Goal: Task Accomplishment & Management: Manage account settings

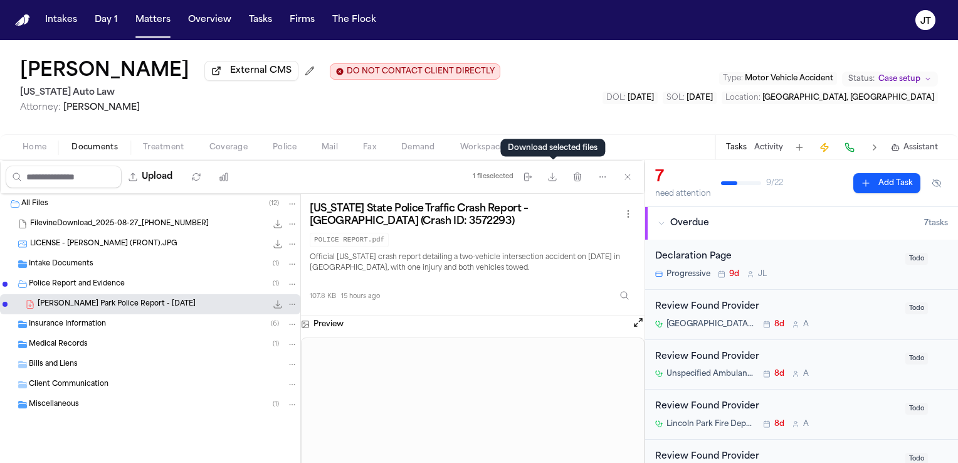
click at [29, 143] on span "Home" at bounding box center [35, 147] width 24 height 10
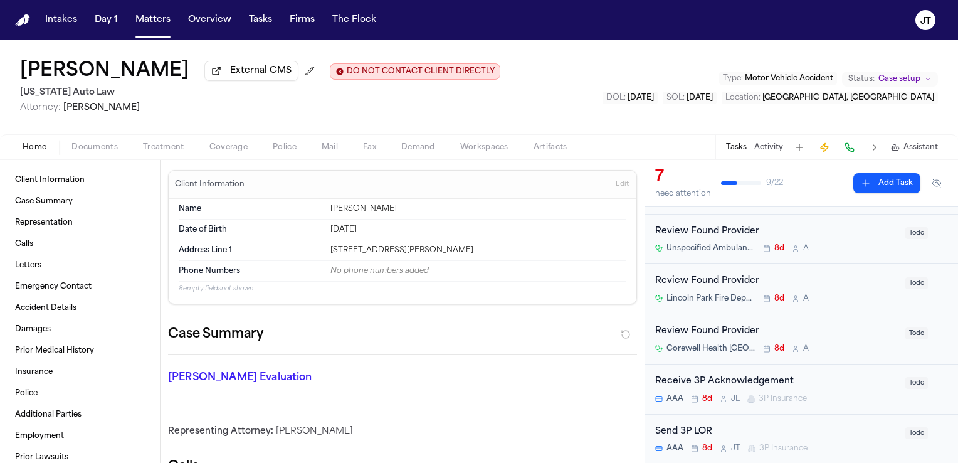
scroll to position [188, 0]
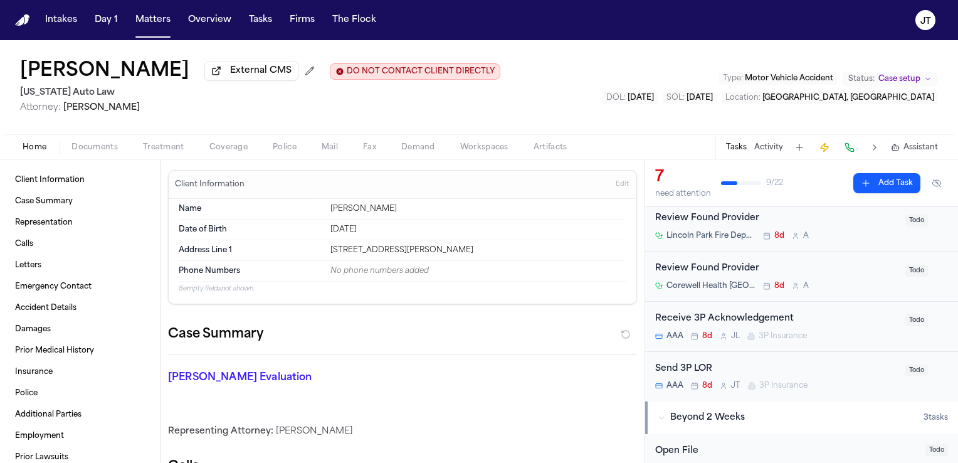
click at [657, 369] on div "Send 3P LOR" at bounding box center [776, 369] width 243 height 14
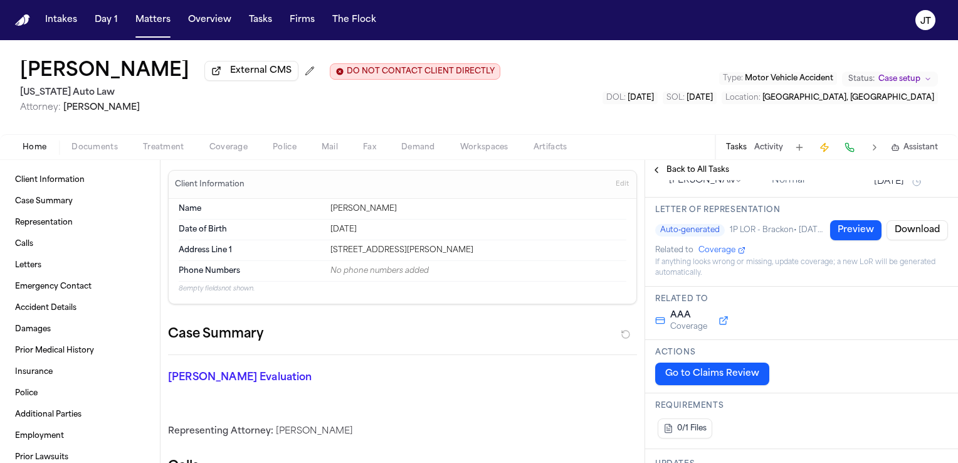
scroll to position [125, 0]
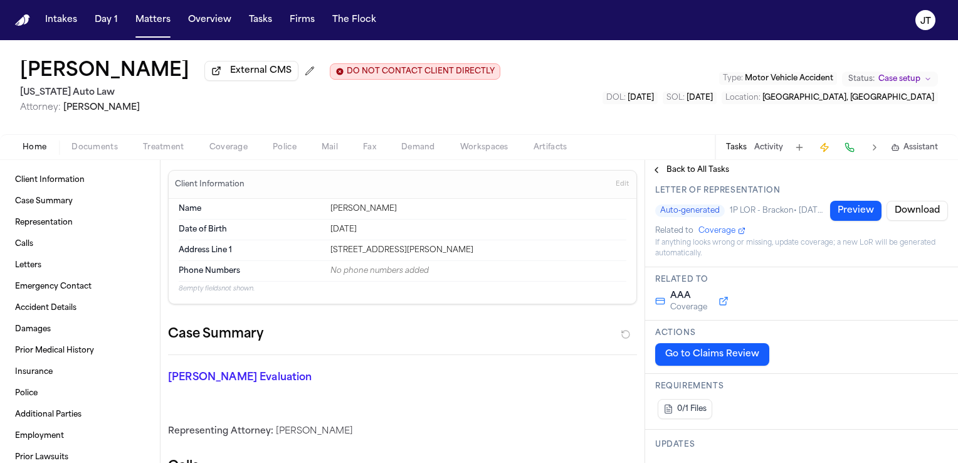
click at [721, 362] on button "Go to Claims Review" at bounding box center [712, 354] width 114 height 23
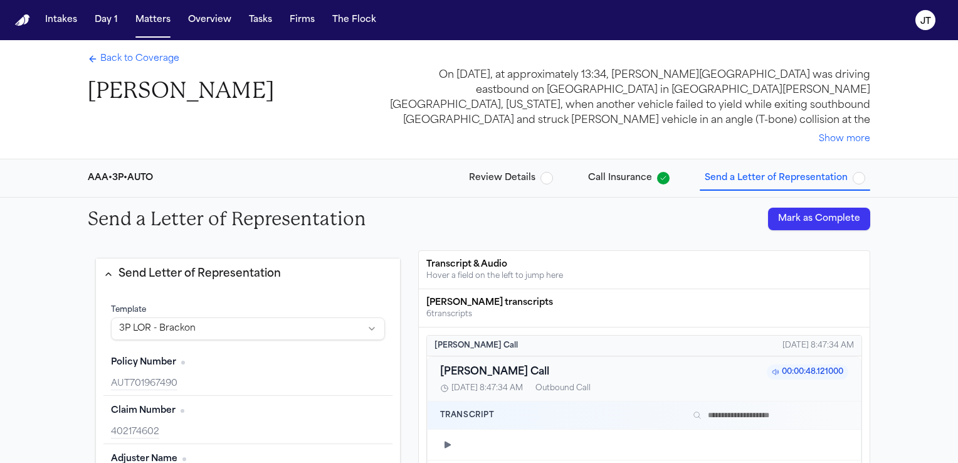
click at [124, 59] on span "Back to Coverage" at bounding box center [139, 59] width 79 height 13
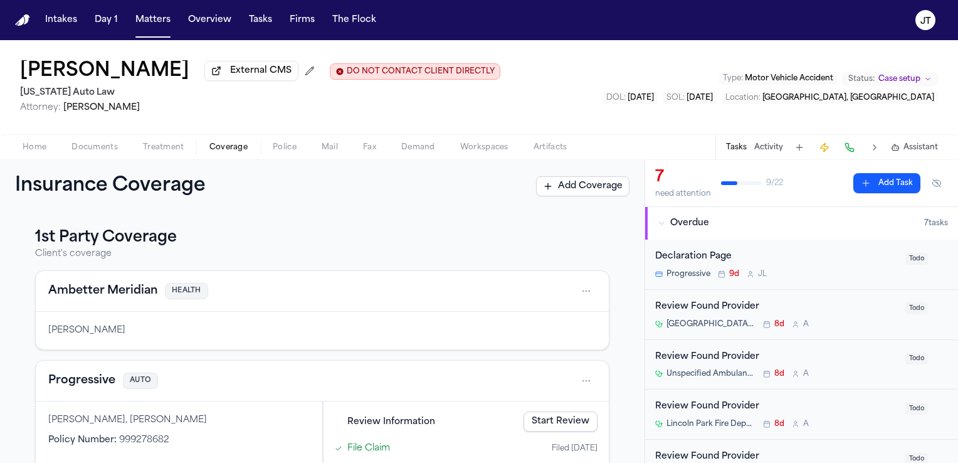
click at [93, 142] on span "Documents" at bounding box center [94, 147] width 46 height 10
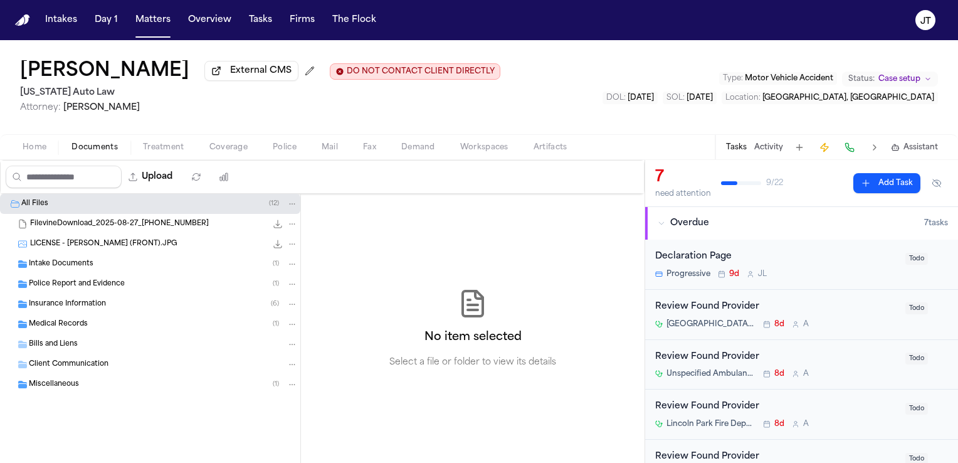
click at [55, 302] on span "Insurance Information" at bounding box center [67, 304] width 77 height 11
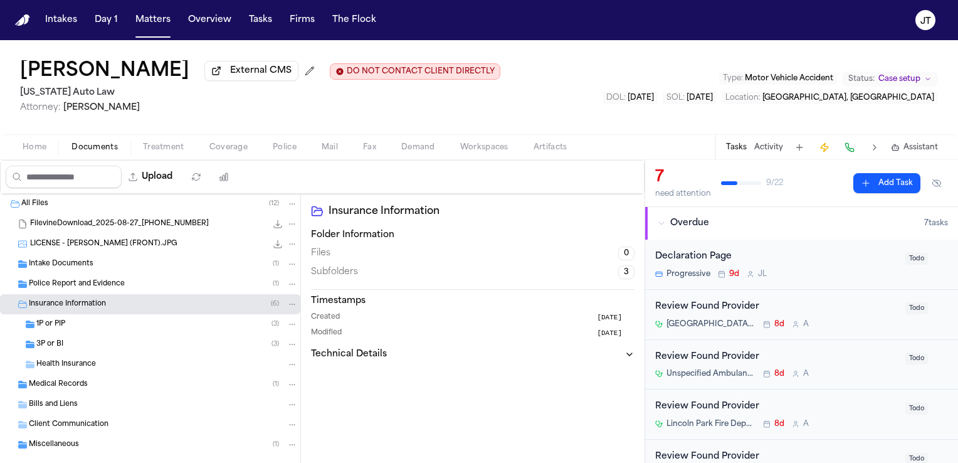
click at [39, 319] on span "1P or PIP" at bounding box center [50, 324] width 29 height 11
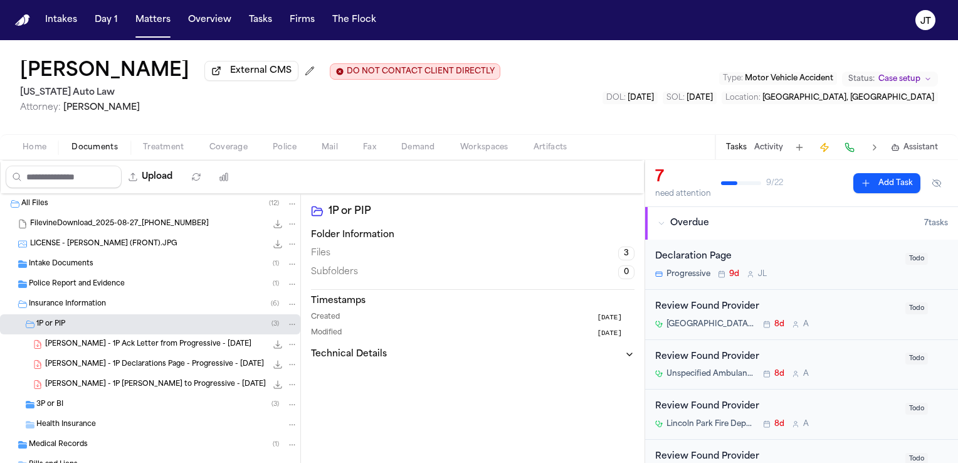
click at [40, 403] on span "3P or BI" at bounding box center [49, 404] width 27 height 11
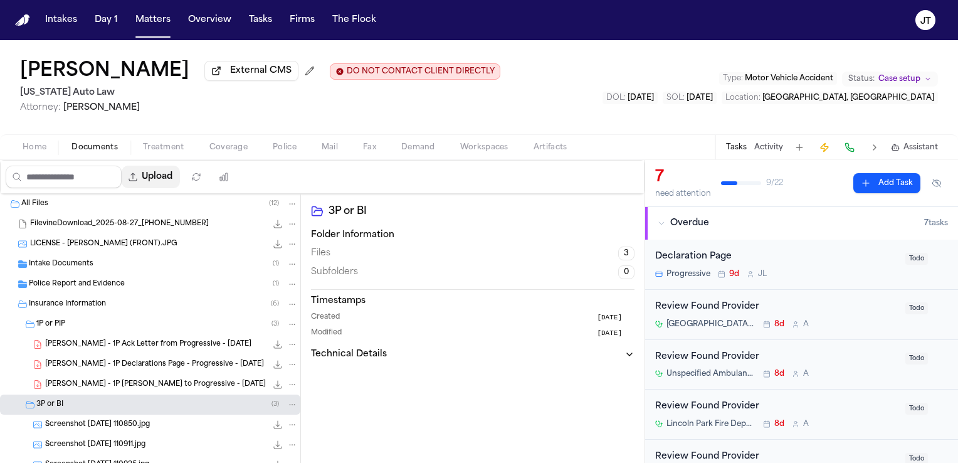
click at [163, 174] on button "Upload" at bounding box center [151, 176] width 58 height 23
select select "**********"
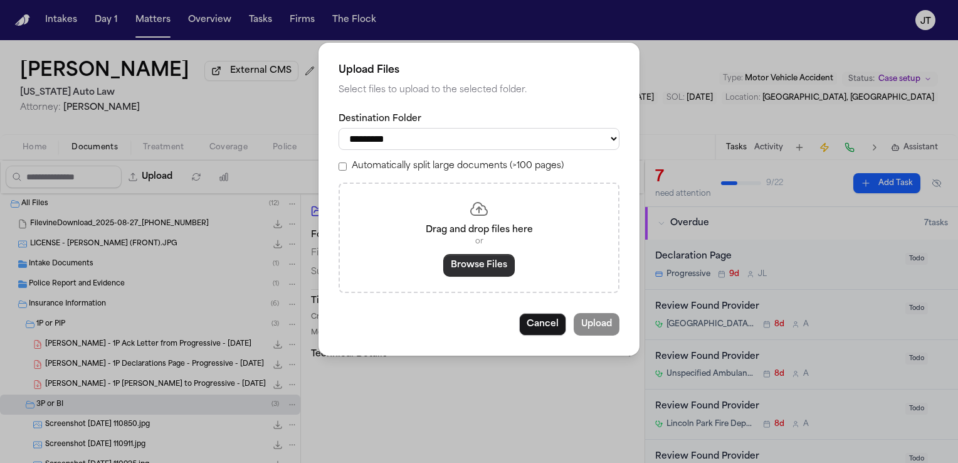
click at [466, 259] on button "Browse Files" at bounding box center [478, 265] width 71 height 23
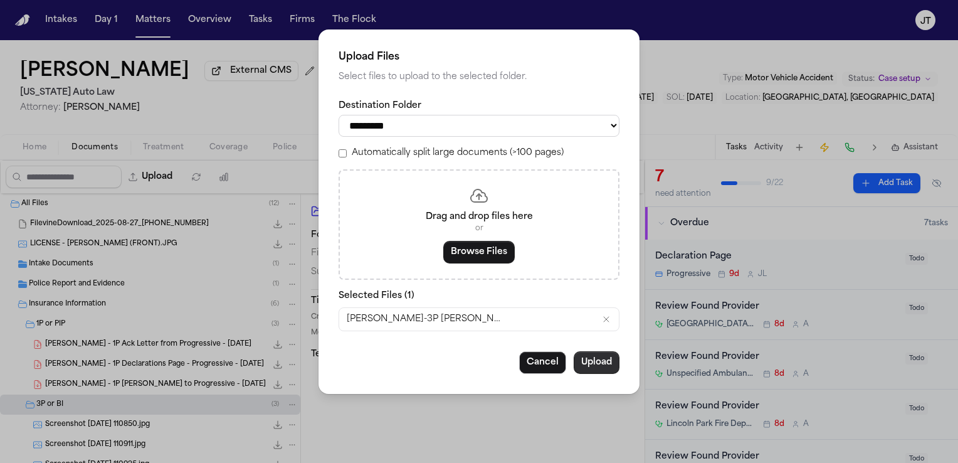
click at [595, 363] on button "Upload" at bounding box center [596, 362] width 46 height 23
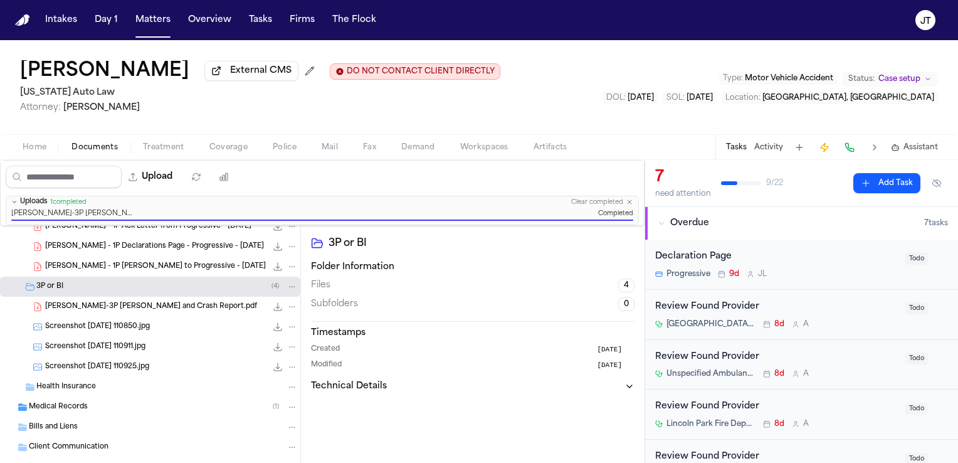
scroll to position [160, 0]
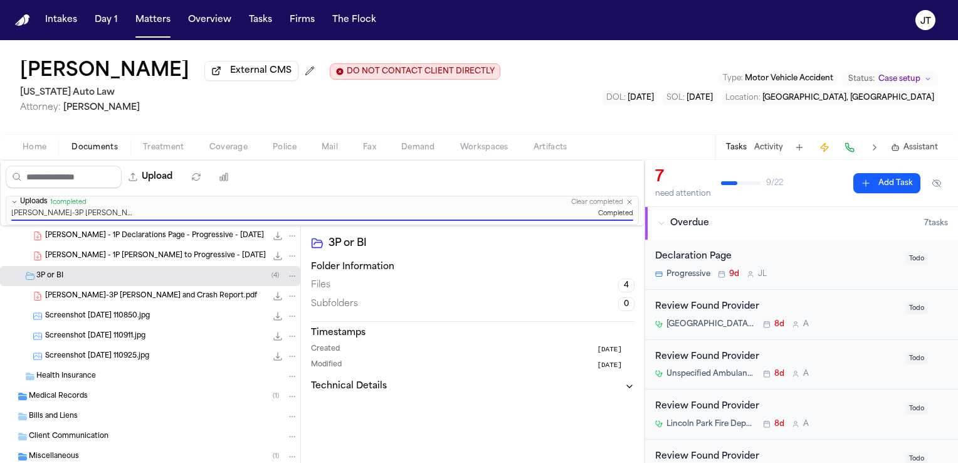
click at [288, 299] on icon "File: Rowley-3P LOR and Crash Report.pdf" at bounding box center [292, 295] width 9 height 9
click at [521, 422] on div "Intake Documents ( 1 ) Police Report and Evidence ( 1 ) Insurance Information (…" at bounding box center [322, 377] width 644 height 303
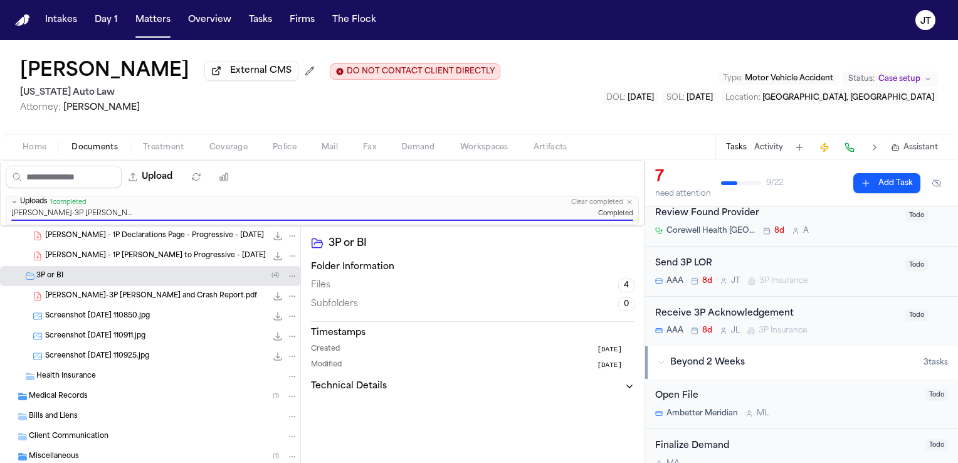
scroll to position [251, 0]
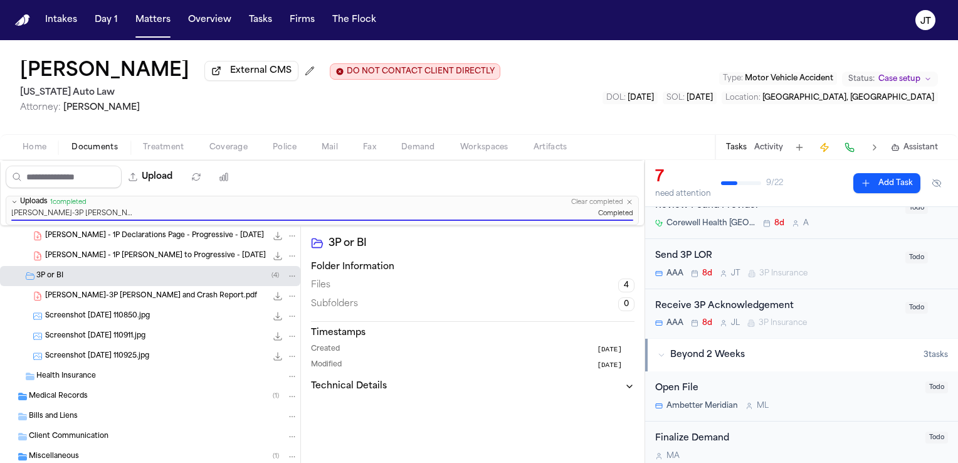
click at [664, 249] on div "Send 3P LOR" at bounding box center [776, 256] width 243 height 14
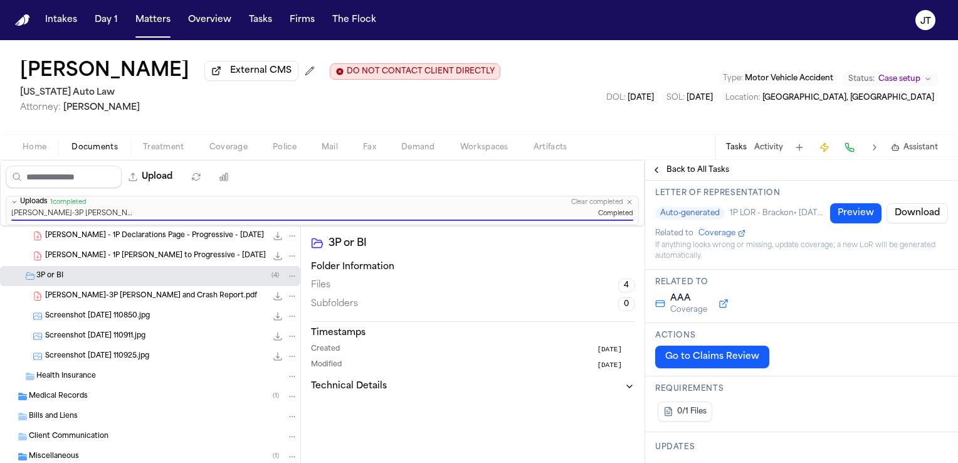
scroll to position [125, 0]
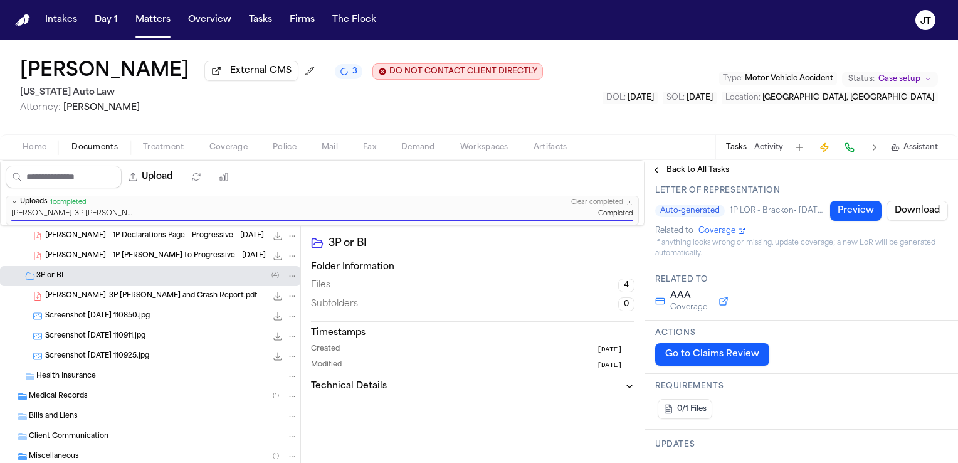
click at [697, 407] on span "0/1 Files" at bounding box center [691, 409] width 29 height 10
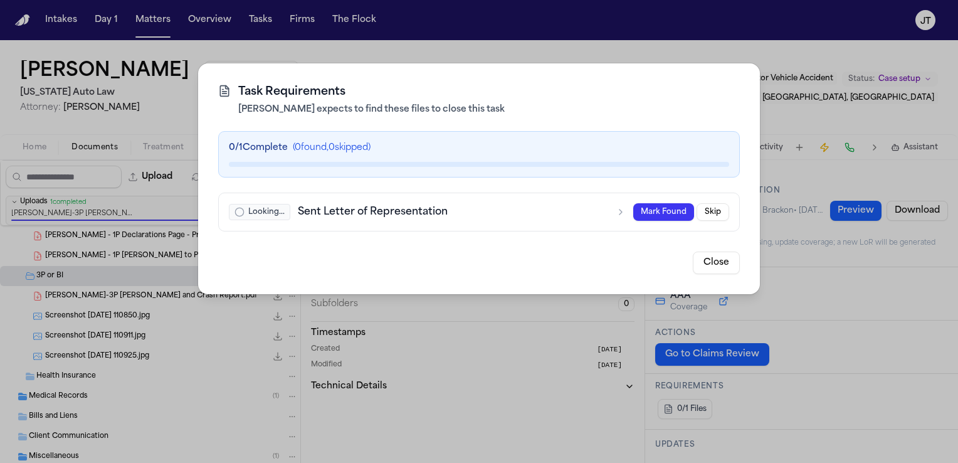
click at [726, 264] on button "Close" at bounding box center [716, 262] width 47 height 23
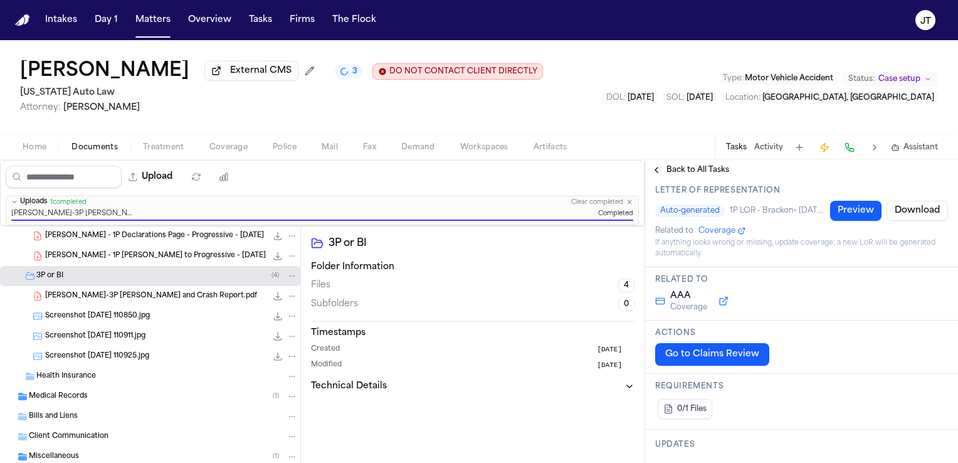
click at [736, 354] on button "Go to Claims Review" at bounding box center [712, 354] width 114 height 23
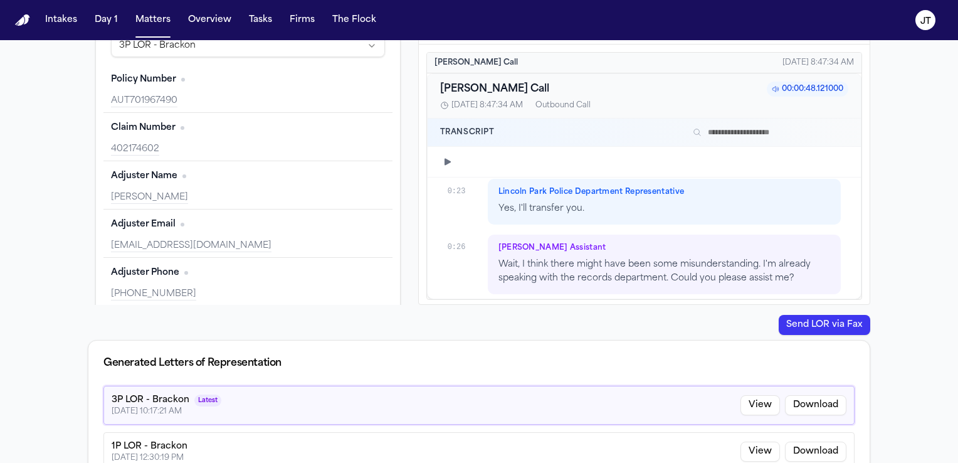
click at [799, 319] on button "Send LOR via Fax" at bounding box center [823, 325] width 91 height 20
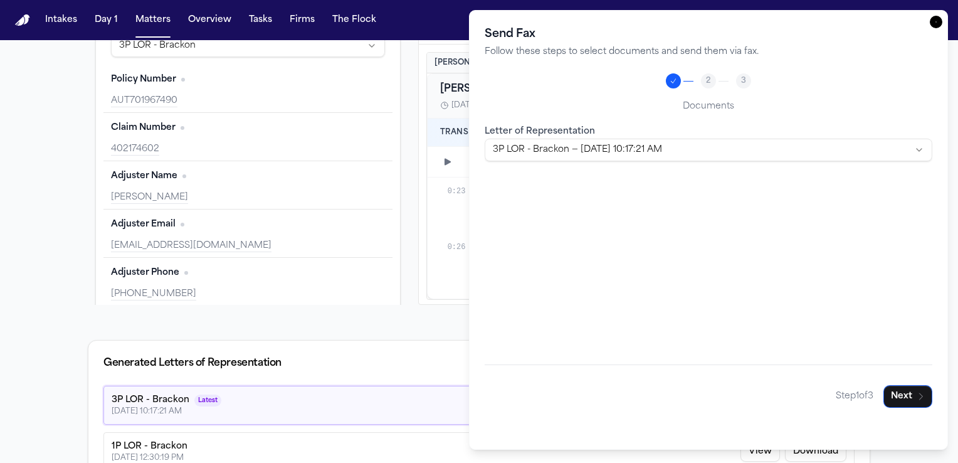
click at [921, 151] on body "Intakes Day 1 Matters Overview Tasks Firms The [PERSON_NAME] Back to Coverage […" at bounding box center [479, 231] width 958 height 463
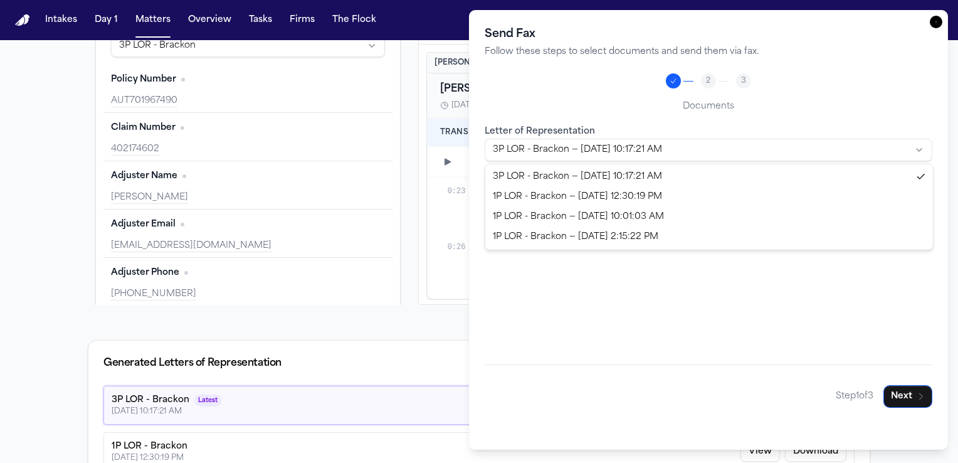
click at [935, 24] on body "Intakes Day 1 Matters Overview Tasks Firms The [PERSON_NAME] Back to Coverage […" at bounding box center [479, 231] width 958 height 463
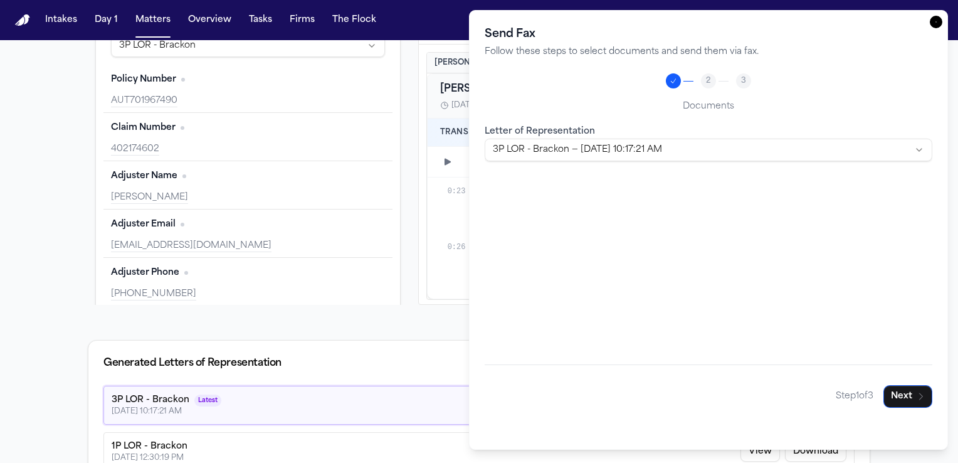
click at [931, 18] on icon "button" at bounding box center [935, 22] width 13 height 13
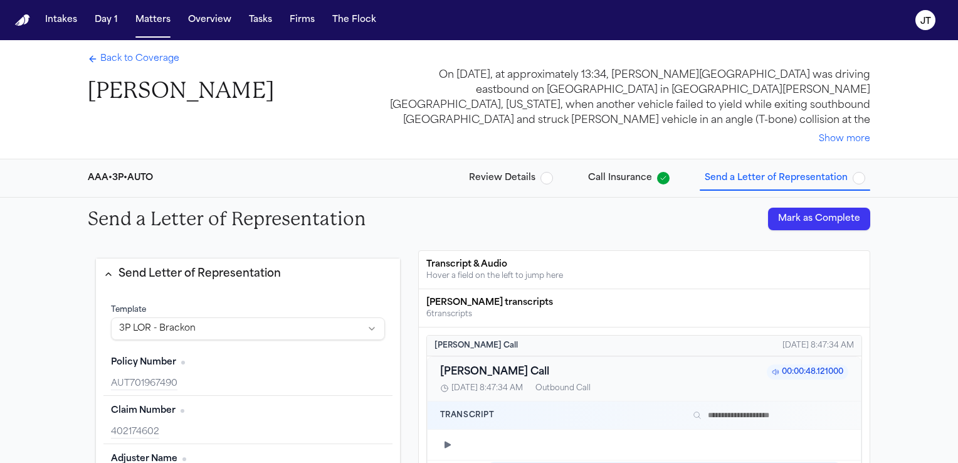
click at [118, 57] on span "Back to Coverage" at bounding box center [139, 59] width 79 height 13
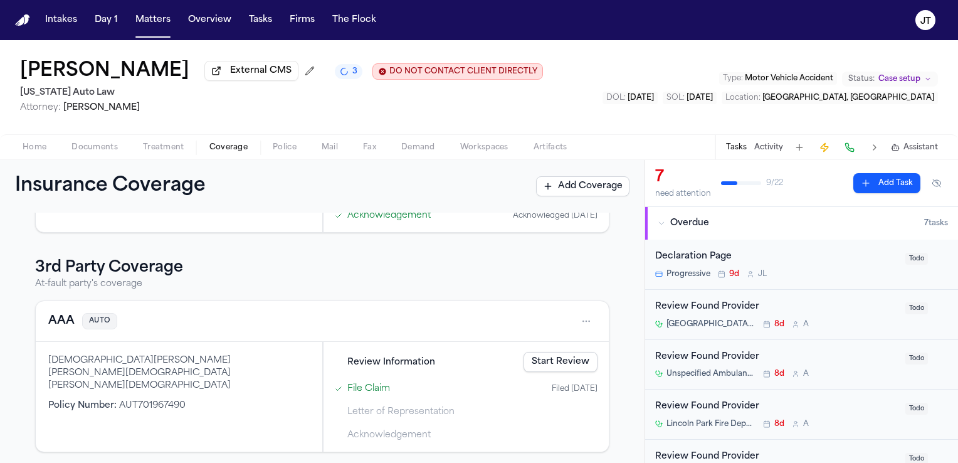
scroll to position [281, 0]
click at [369, 406] on span "Letter of Representation" at bounding box center [400, 409] width 107 height 13
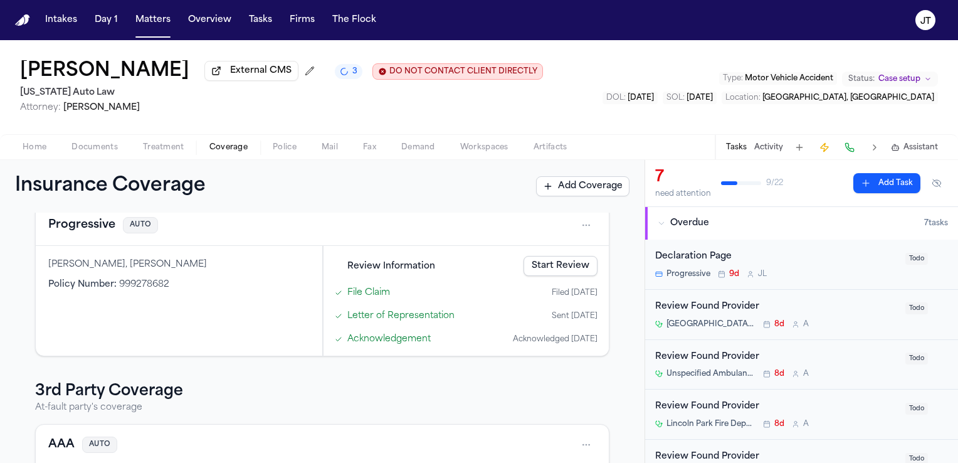
scroll to position [0, 0]
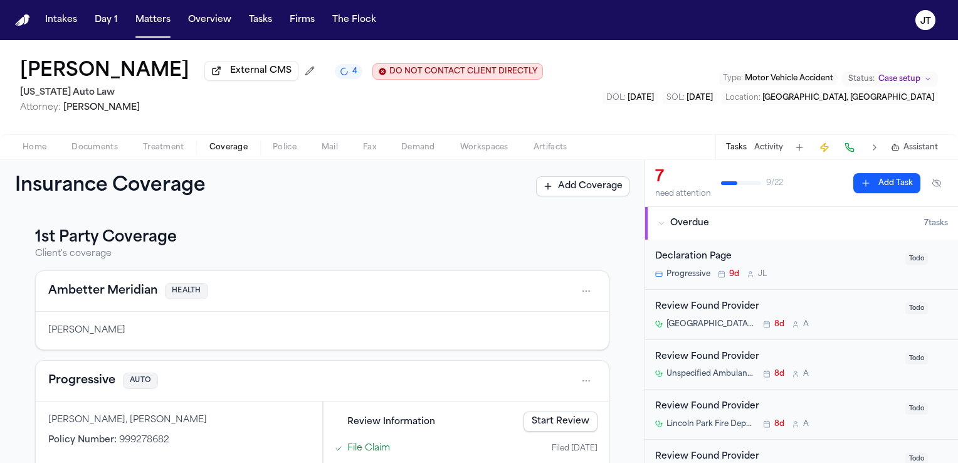
click at [338, 73] on icon "4 active tasks" at bounding box center [344, 71] width 13 height 13
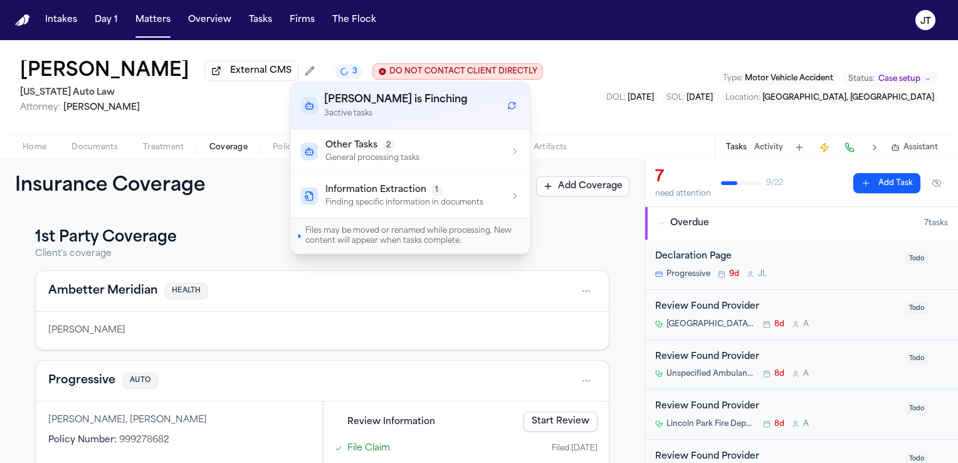
click at [246, 112] on span "Attorney: [PERSON_NAME]" at bounding box center [281, 108] width 523 height 13
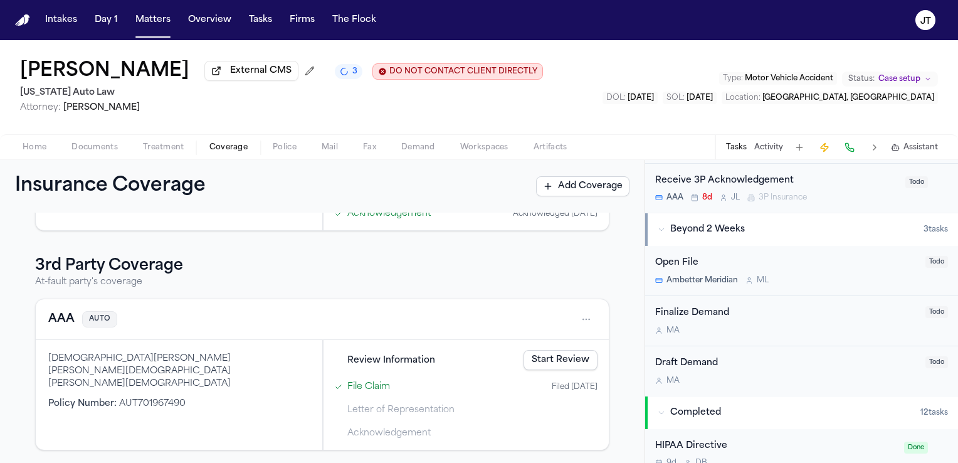
scroll to position [251, 0]
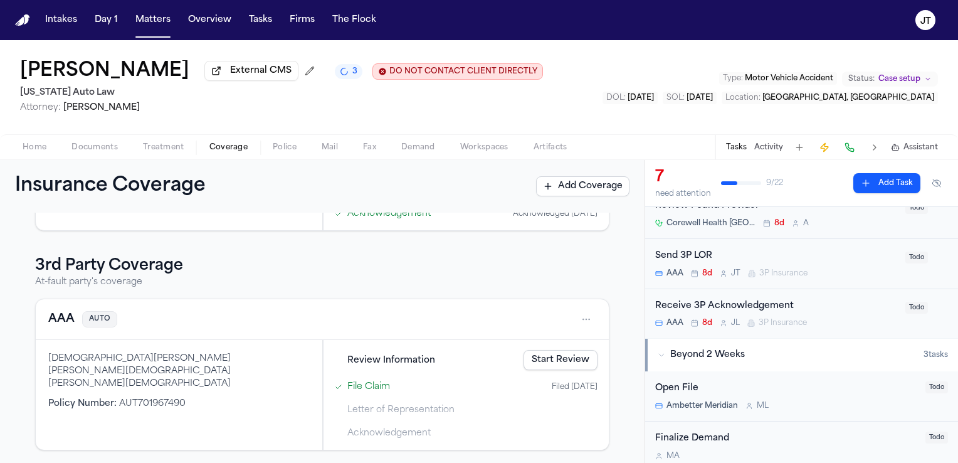
click at [820, 252] on div "Send 3P LOR" at bounding box center [776, 256] width 243 height 14
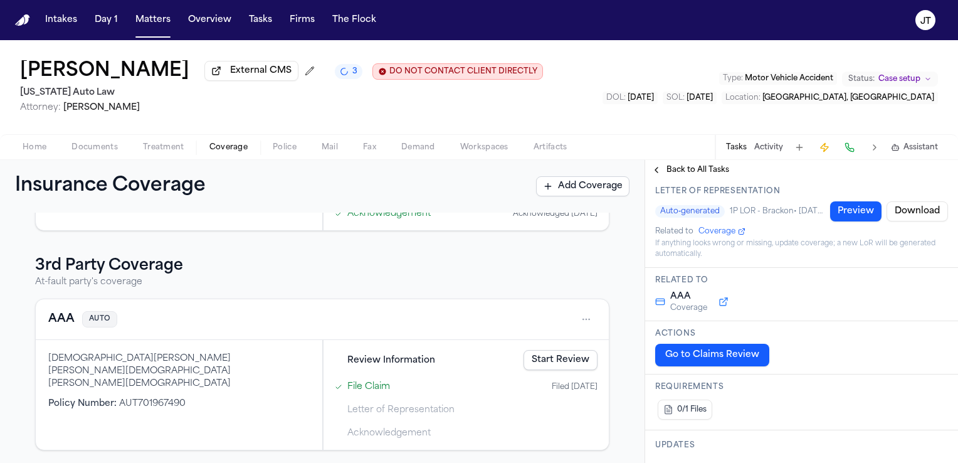
scroll to position [125, 0]
click at [368, 140] on button "Fax" at bounding box center [369, 147] width 38 height 15
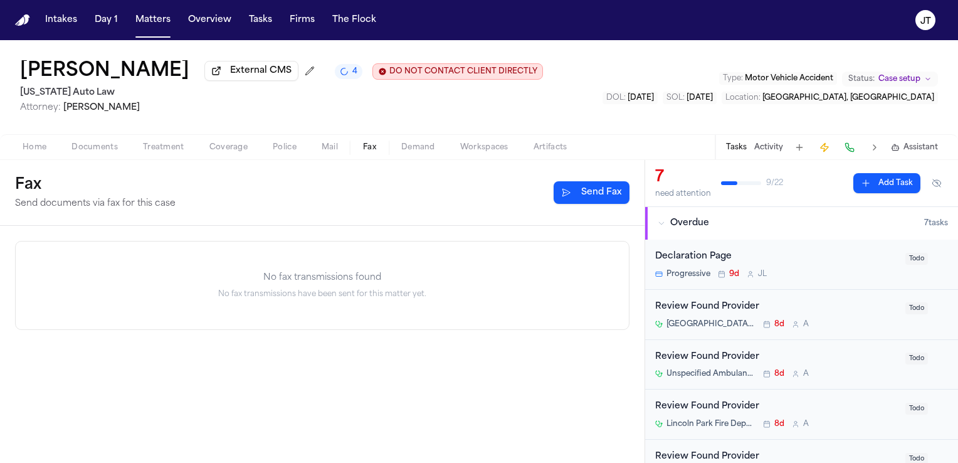
click at [565, 189] on button "Send Fax" at bounding box center [591, 192] width 76 height 23
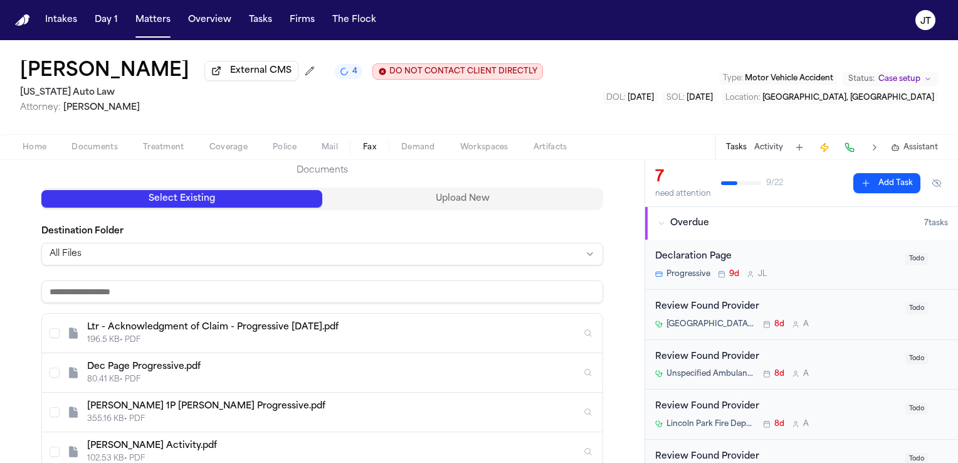
scroll to position [125, 0]
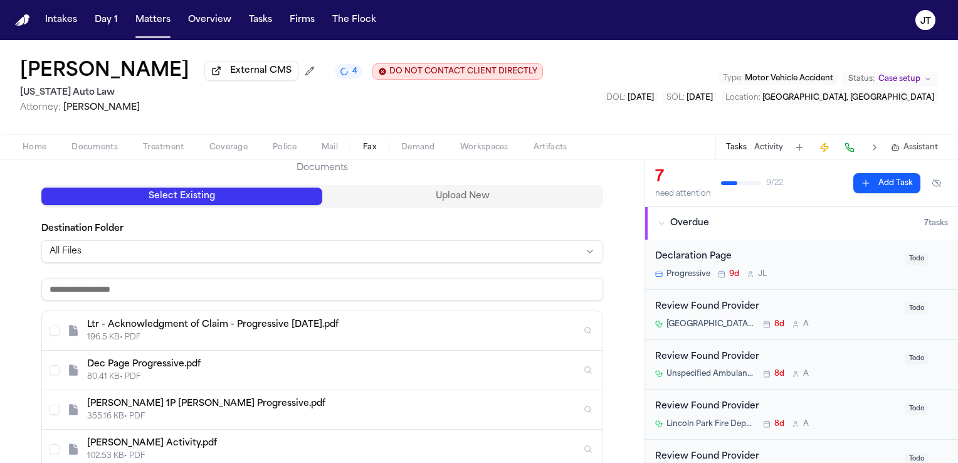
click at [416, 250] on html "Intakes Day 1 Matters Overview Tasks Firms The [PERSON_NAME] [PERSON_NAME] Exte…" at bounding box center [479, 231] width 958 height 463
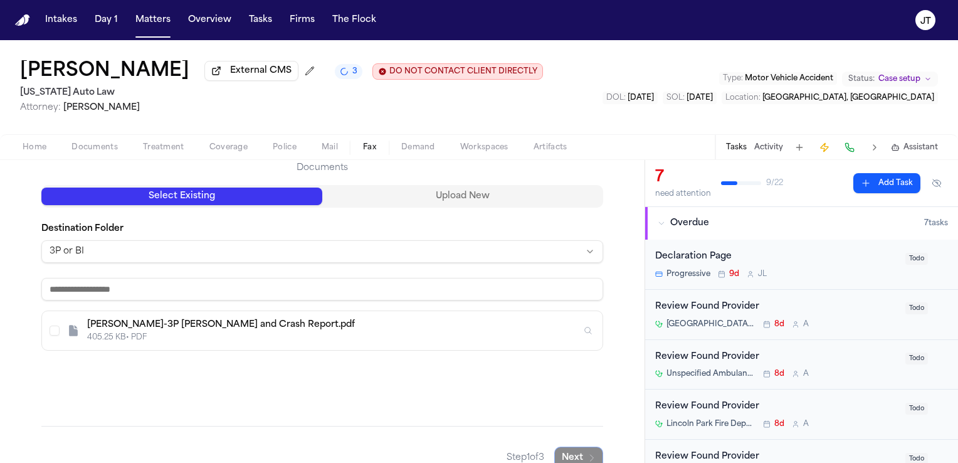
click at [193, 336] on div "405.25 KB • PDF" at bounding box center [334, 337] width 494 height 10
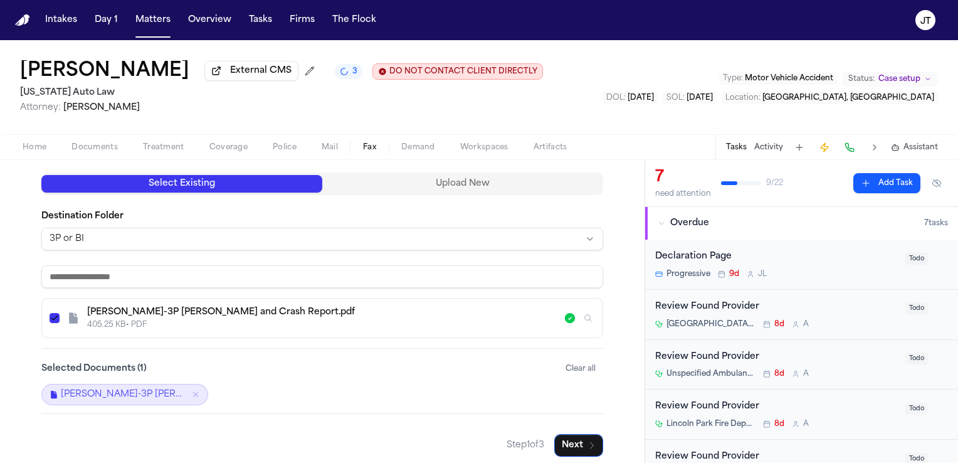
scroll to position [145, 0]
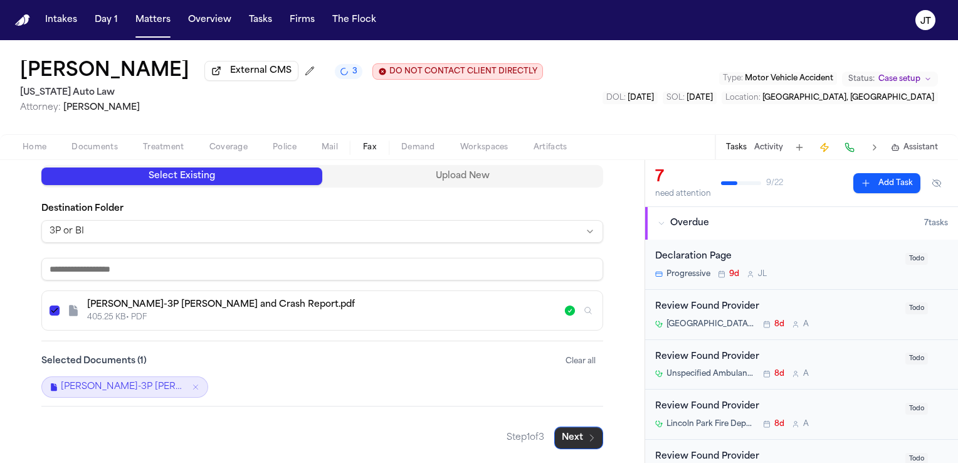
click at [565, 434] on button "Next" at bounding box center [578, 437] width 49 height 23
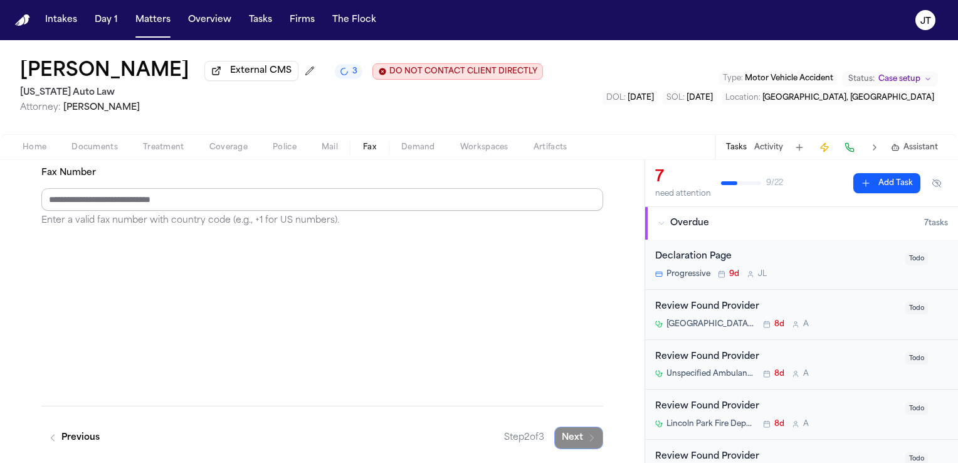
click at [249, 207] on input "Fax Number" at bounding box center [322, 199] width 562 height 23
type input "**********"
click at [565, 441] on button "Next" at bounding box center [578, 437] width 49 height 23
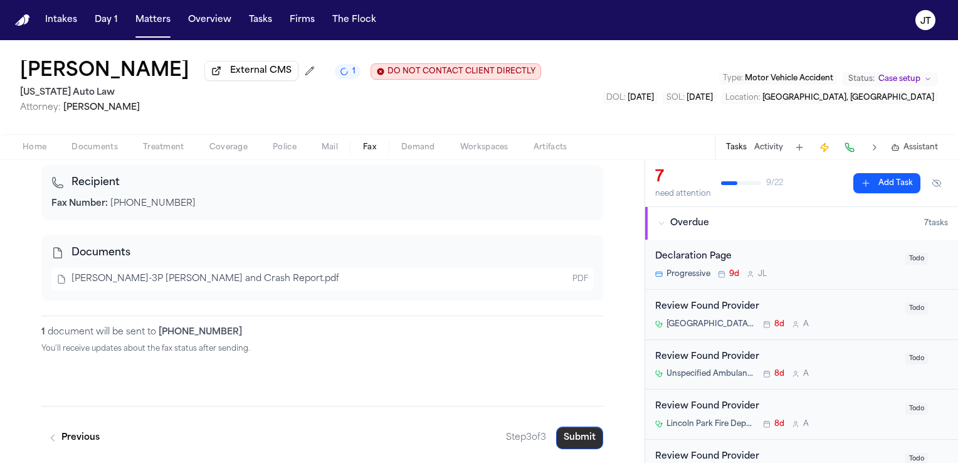
click at [568, 435] on button "Submit" at bounding box center [579, 437] width 47 height 23
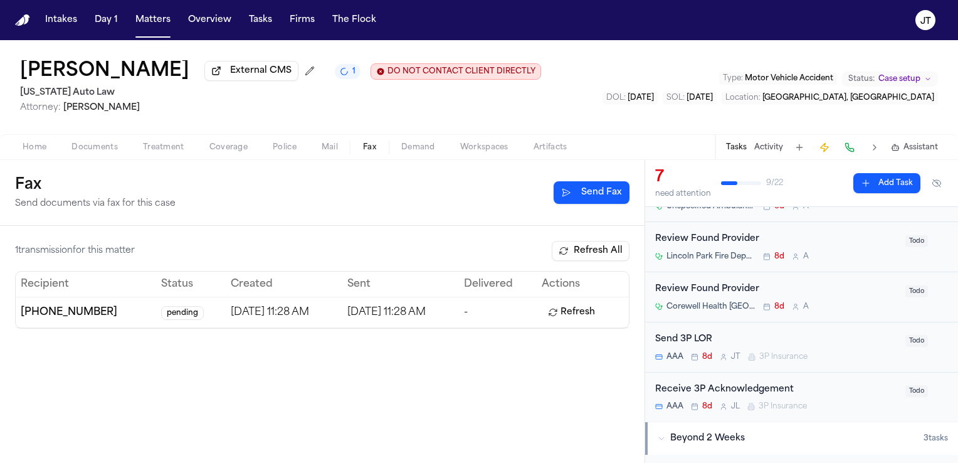
scroll to position [188, 0]
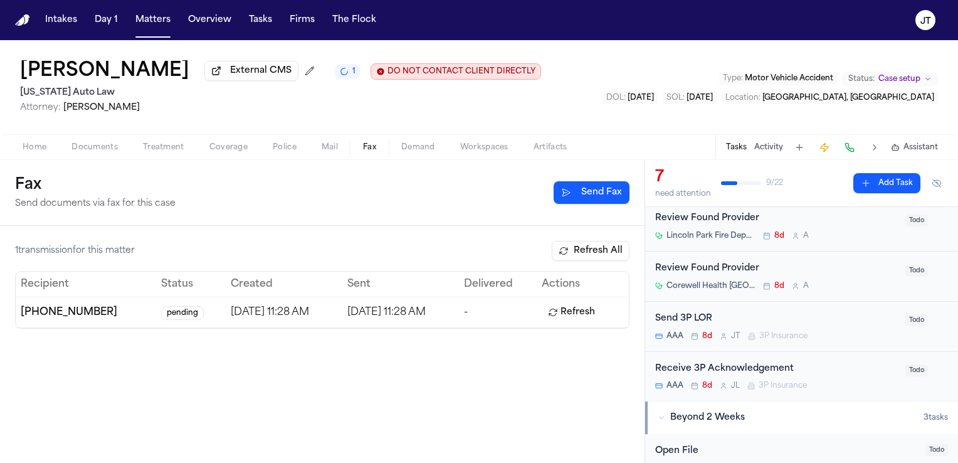
click at [742, 319] on div "Send 3P LOR" at bounding box center [776, 318] width 243 height 14
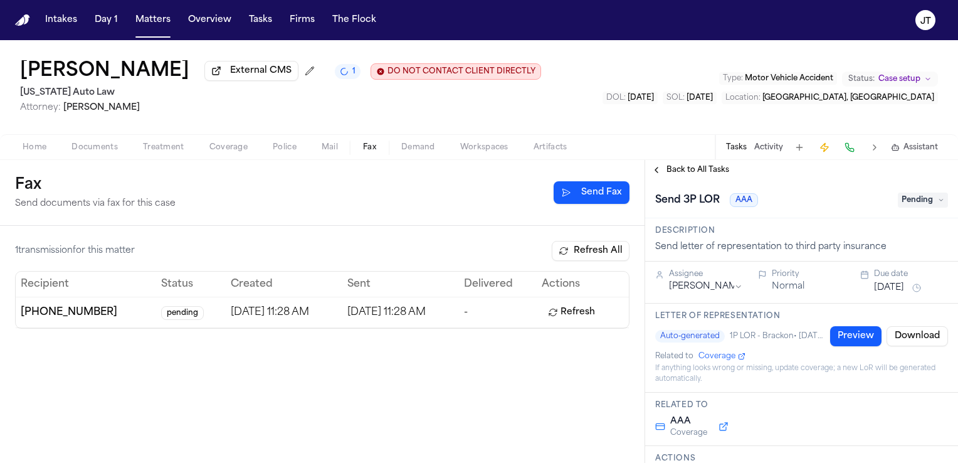
click at [923, 202] on span "Pending" at bounding box center [922, 199] width 50 height 15
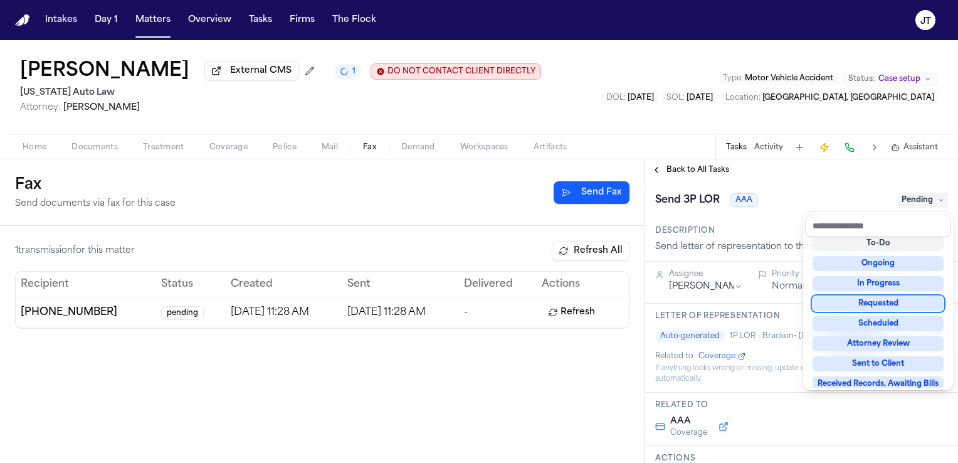
scroll to position [63, 0]
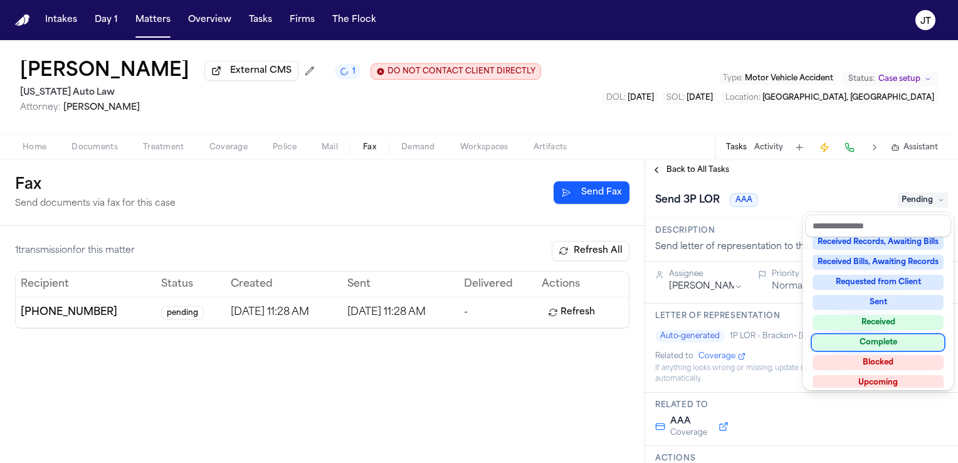
click at [911, 342] on div "Complete" at bounding box center [877, 342] width 131 height 15
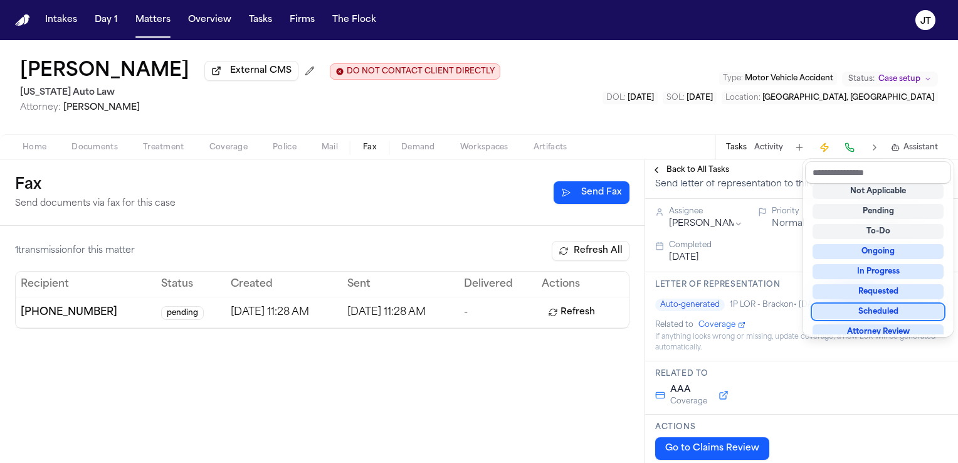
scroll to position [0, 0]
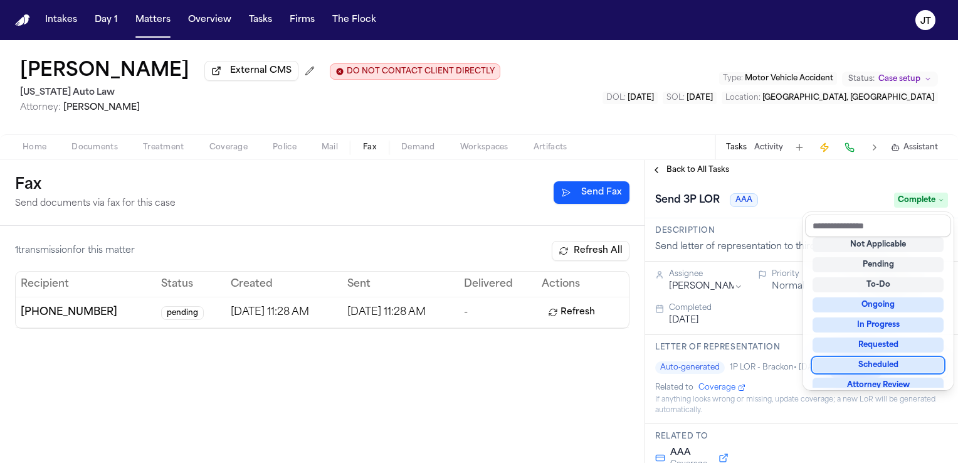
click at [659, 169] on div "**********" at bounding box center [801, 311] width 313 height 303
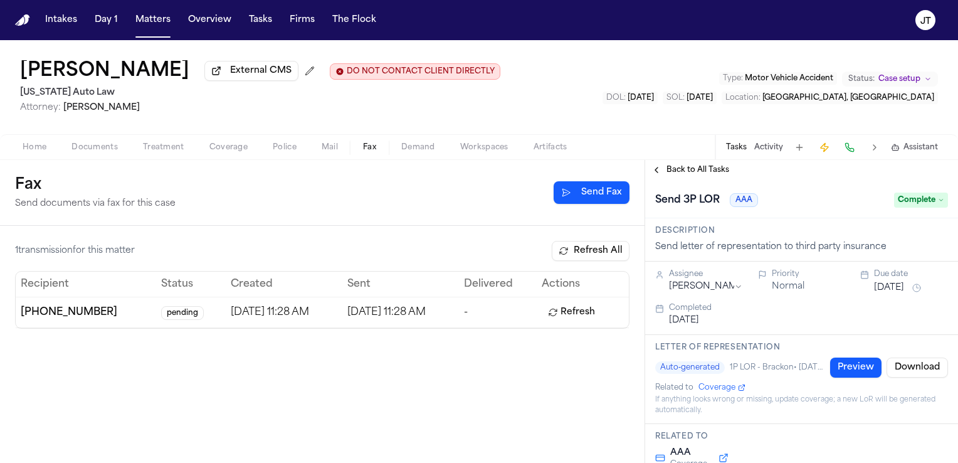
click at [654, 169] on button "Back to All Tasks" at bounding box center [690, 170] width 90 height 10
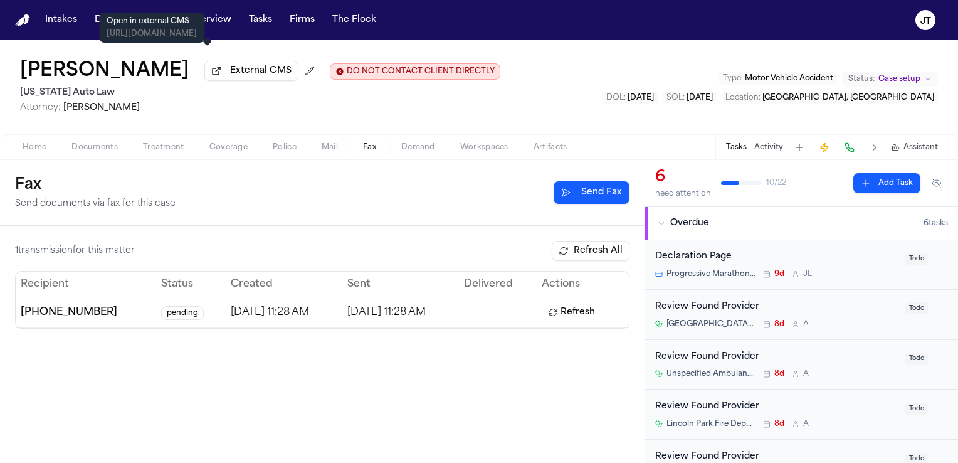
click at [230, 69] on span "External CMS" at bounding box center [260, 71] width 61 height 13
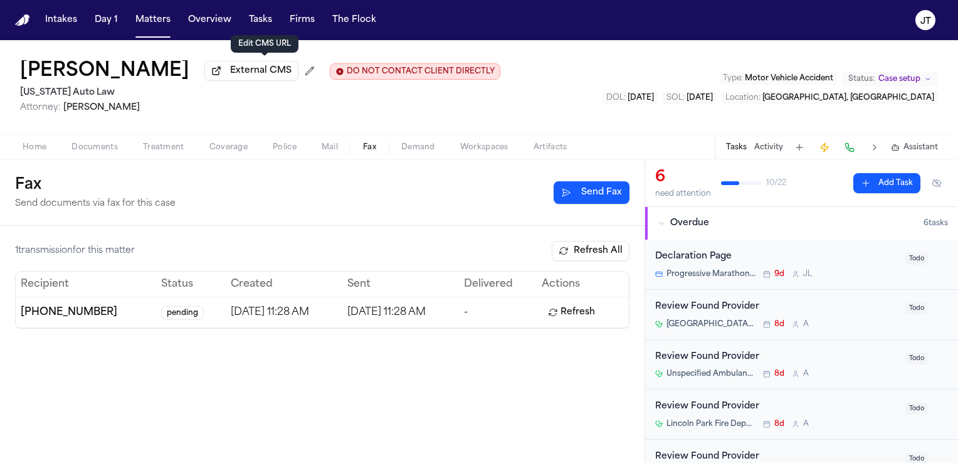
click at [300, 73] on button at bounding box center [310, 71] width 20 height 20
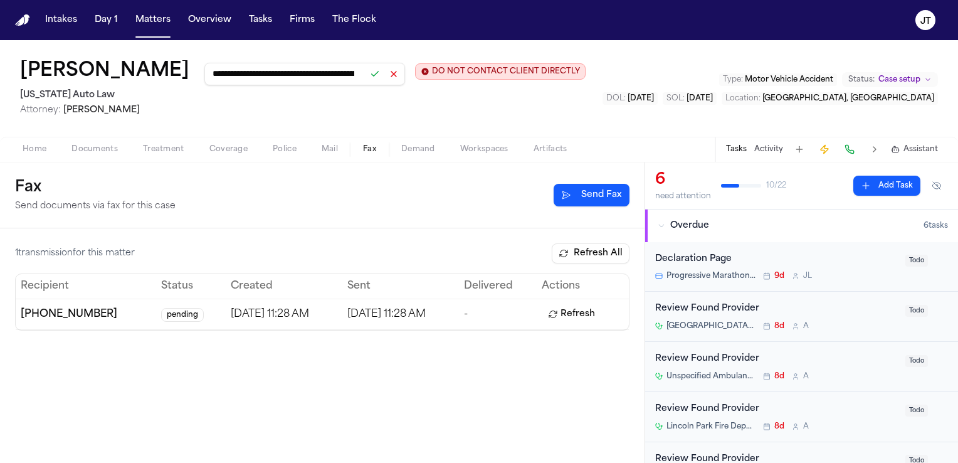
scroll to position [0, 125]
click at [385, 73] on button at bounding box center [394, 74] width 18 height 18
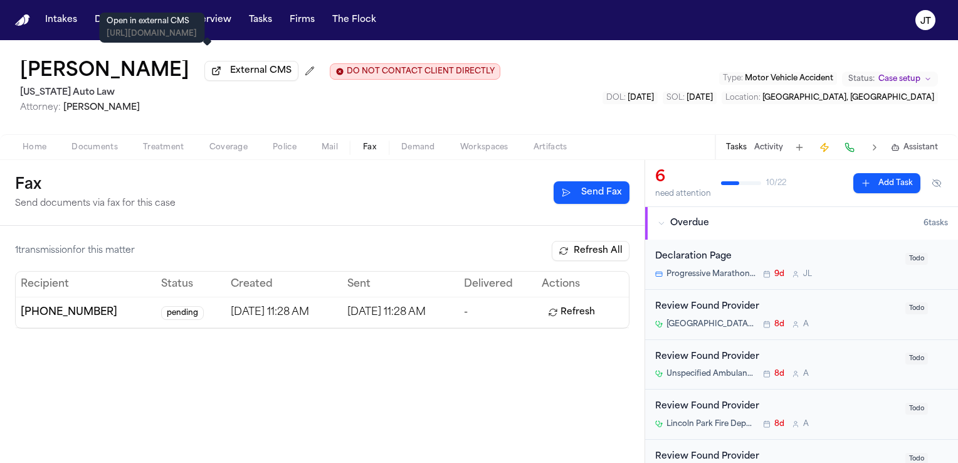
click at [230, 70] on span "External CMS" at bounding box center [260, 71] width 61 height 13
click at [300, 68] on button at bounding box center [310, 71] width 20 height 20
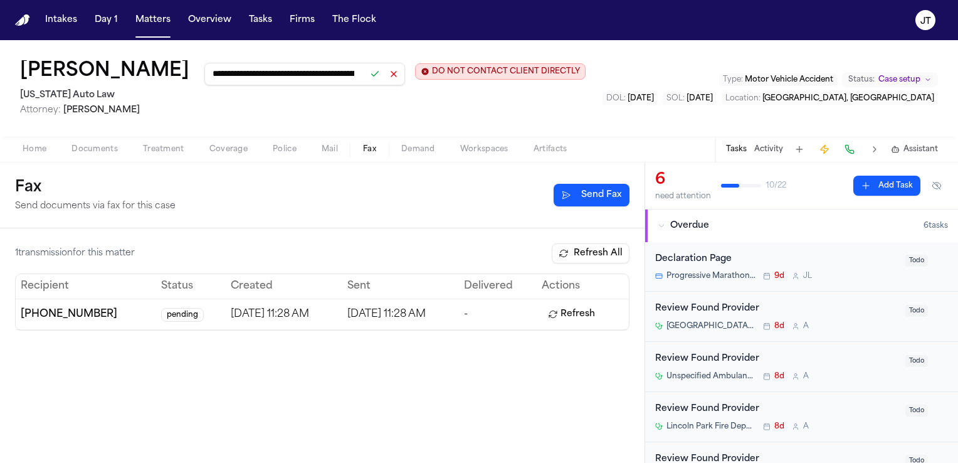
drag, startPoint x: 315, startPoint y: 76, endPoint x: 109, endPoint y: 84, distance: 205.7
click at [109, 84] on div "**********" at bounding box center [302, 72] width 565 height 25
type input "**********"
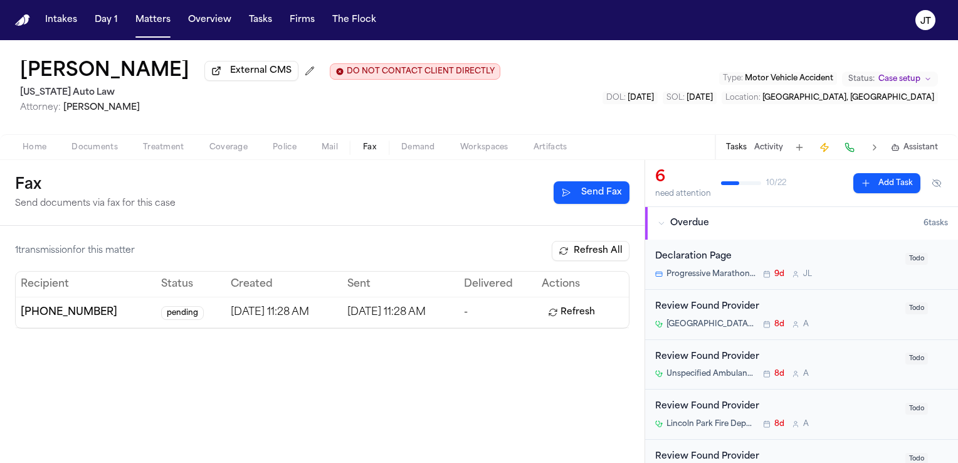
click at [15, 21] on img "Home" at bounding box center [22, 20] width 15 height 12
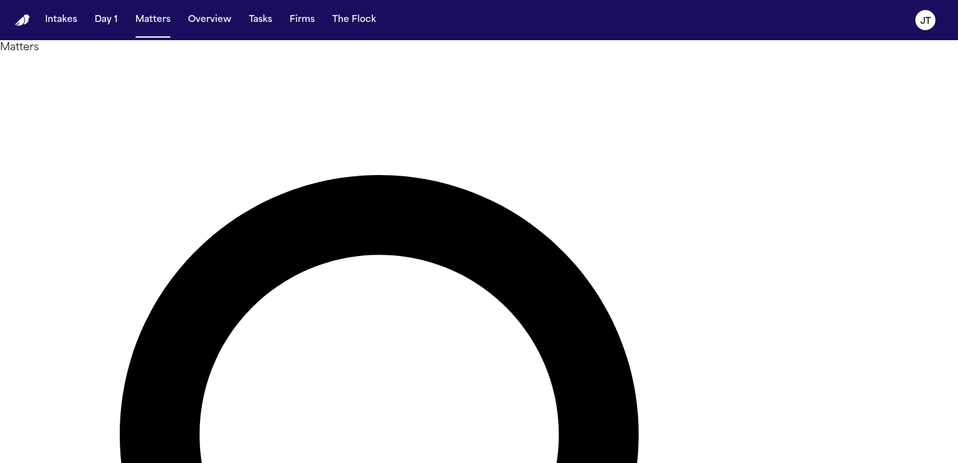
type input "********"
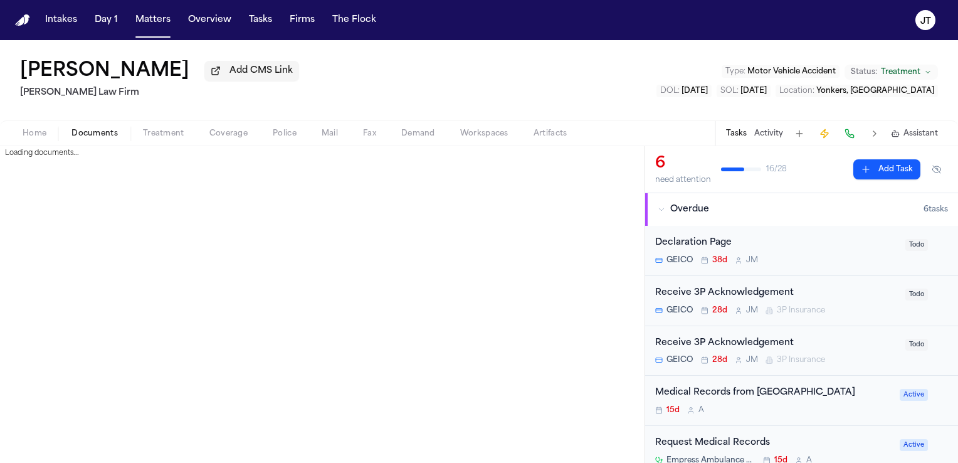
click at [93, 133] on span "Documents" at bounding box center [94, 133] width 46 height 10
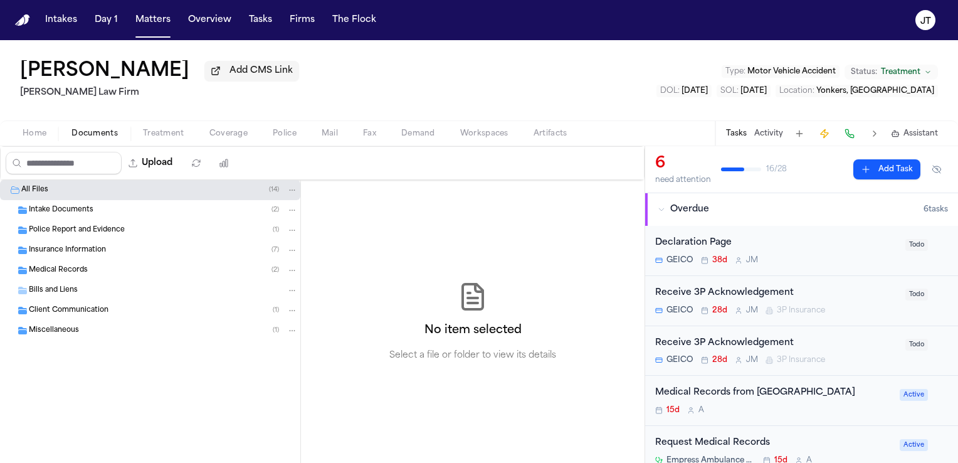
click at [59, 249] on span "Insurance Information" at bounding box center [67, 250] width 77 height 11
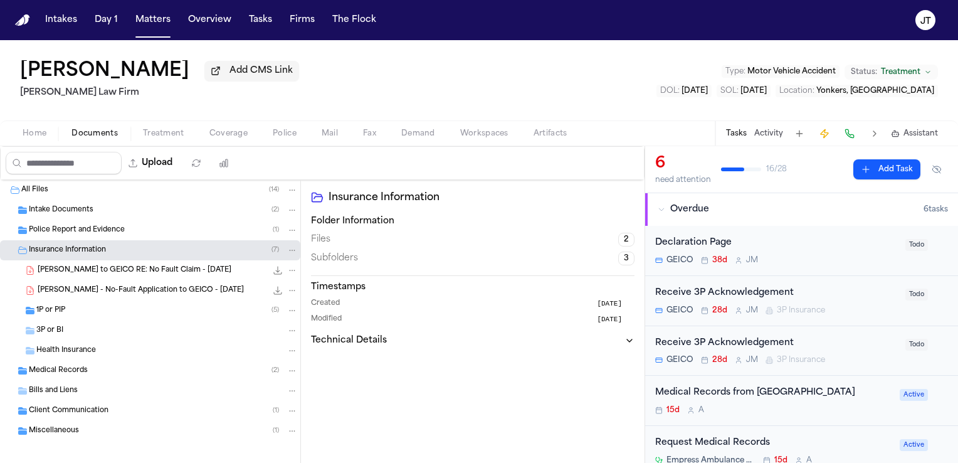
click at [53, 307] on span "1P or PIP" at bounding box center [50, 310] width 29 height 11
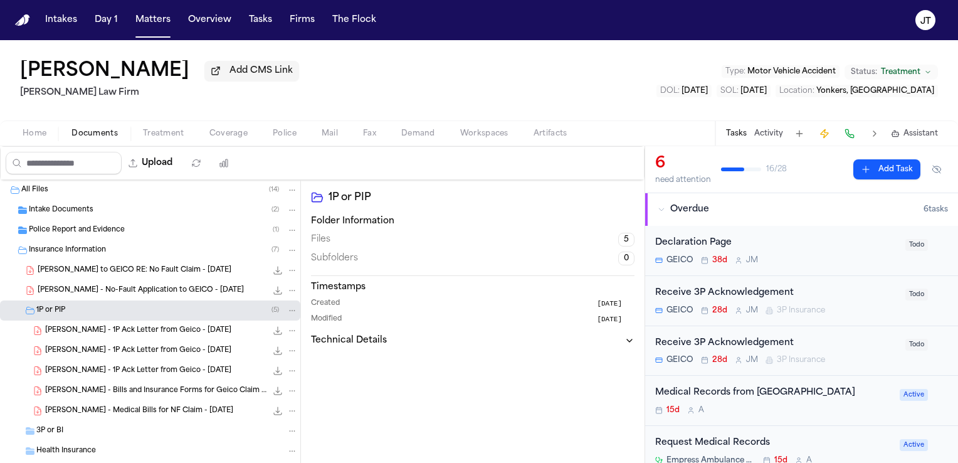
click at [68, 328] on span "C. Portillo - 1P Ack Letter from Geico - 7.20.25" at bounding box center [138, 330] width 186 height 11
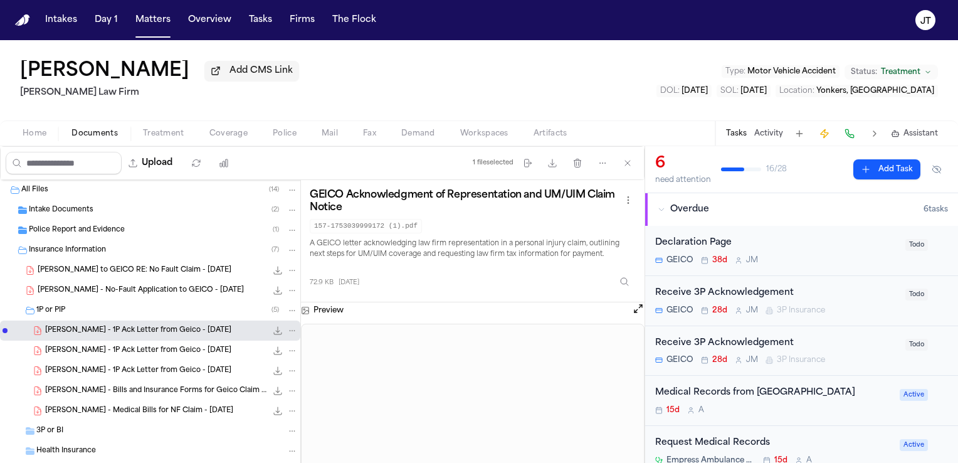
click at [145, 347] on span "C. Portillo - 1P Ack Letter from Geico - 7.20.25" at bounding box center [138, 350] width 186 height 11
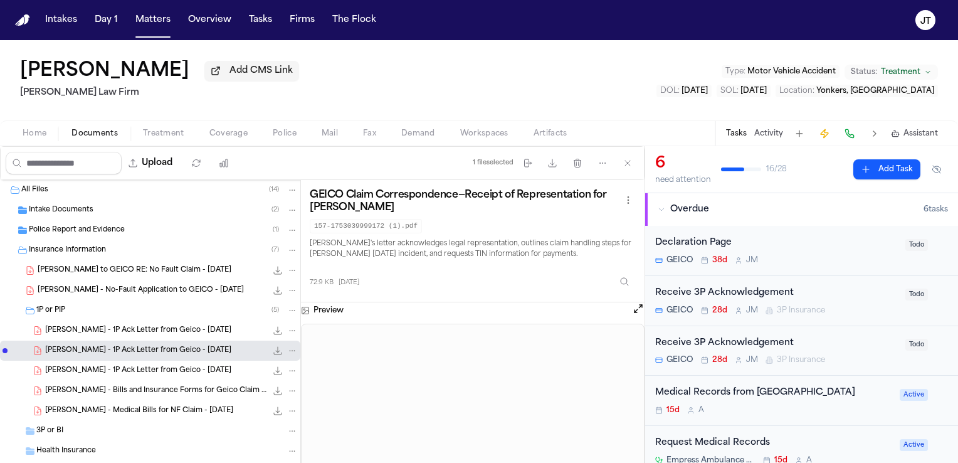
click at [126, 370] on span "C. Portillo - 1P Ack Letter from Geico - 7.20.25" at bounding box center [138, 370] width 186 height 11
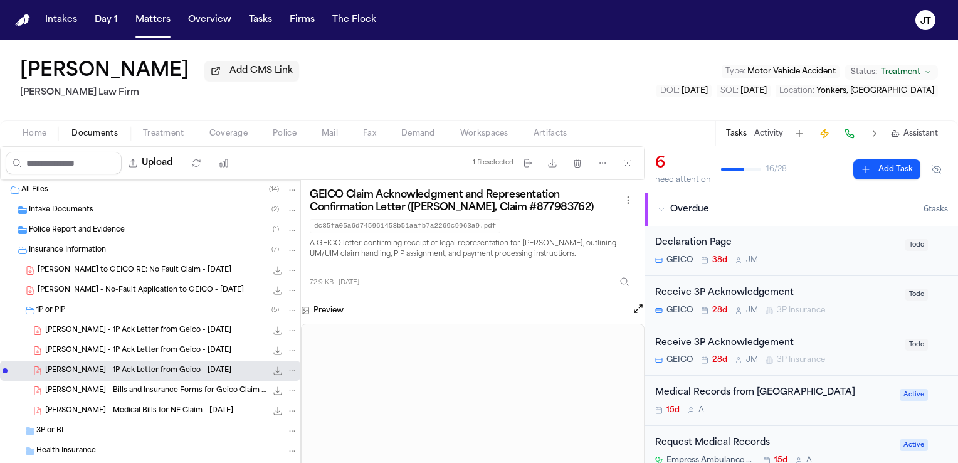
click at [192, 394] on span "C. Portillo - Bills and Insurance Forms for Geico Claim 8779837620000001 - 5.28…" at bounding box center [155, 390] width 221 height 11
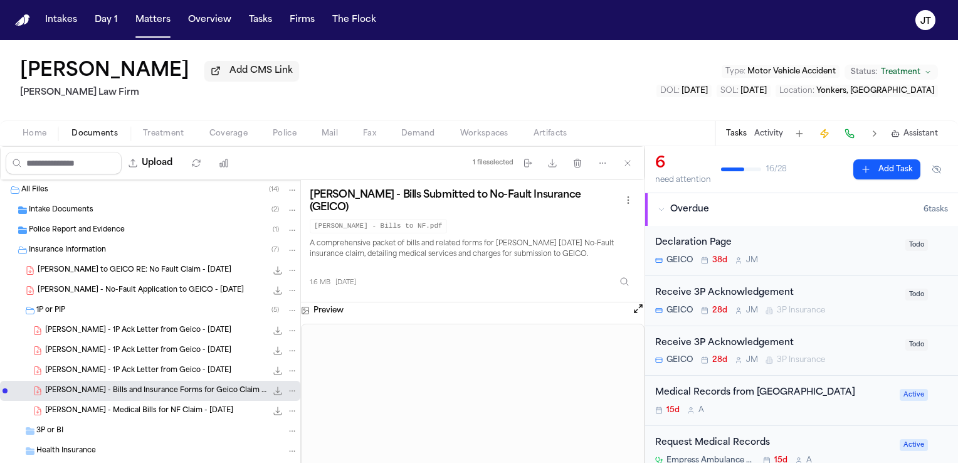
click at [640, 302] on button "Open preview" at bounding box center [638, 308] width 13 height 13
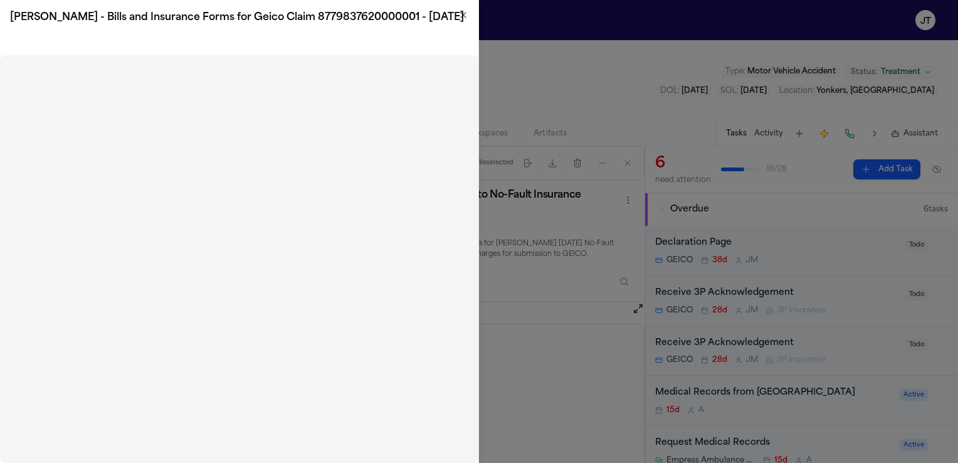
click at [469, 14] on div "C. Portillo - Bills and Insurance Forms for Geico Claim 8779837620000001 - 5.28…" at bounding box center [239, 17] width 478 height 35
click at [466, 14] on icon "button" at bounding box center [463, 15] width 10 height 10
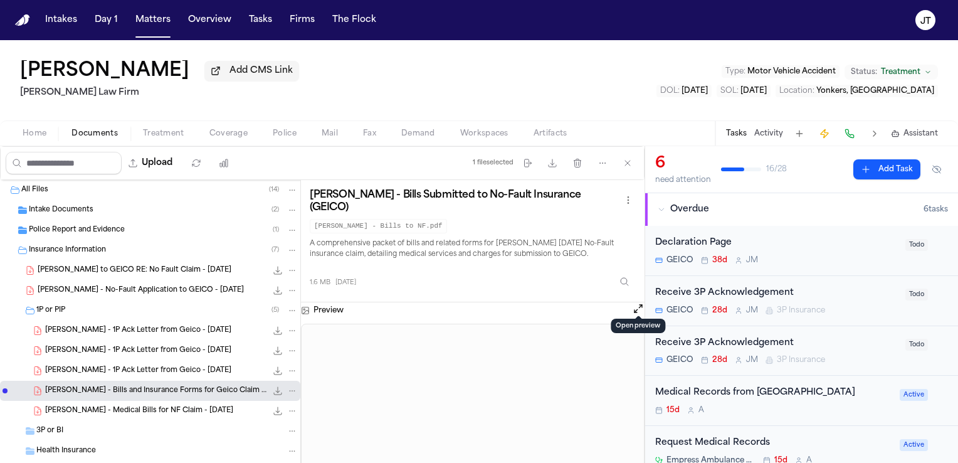
click at [140, 409] on span "C. Portillo - Medical Bills for NF Claim - 5.28.25" at bounding box center [139, 410] width 188 height 11
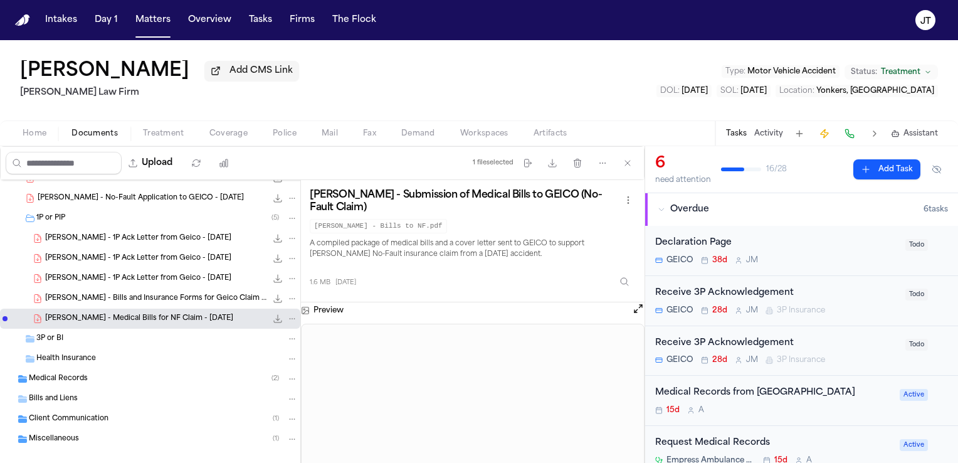
scroll to position [107, 0]
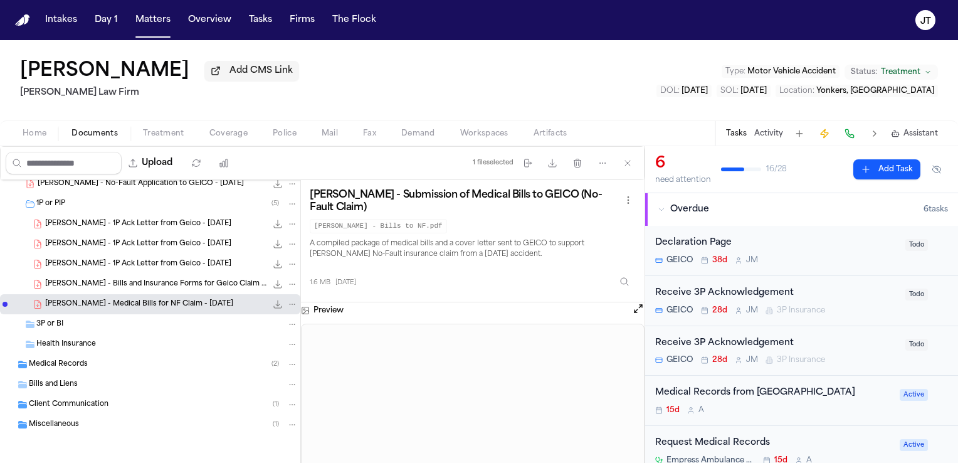
click at [36, 320] on span "3P or BI" at bounding box center [49, 324] width 27 height 11
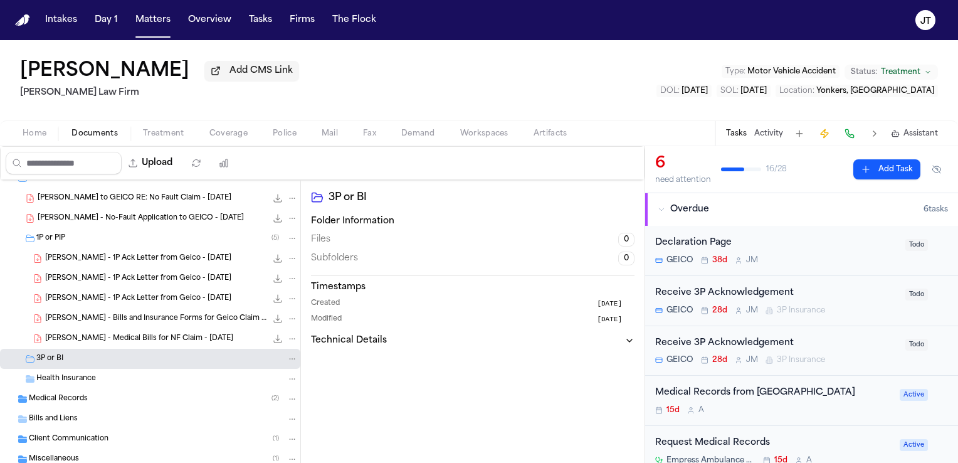
scroll to position [44, 0]
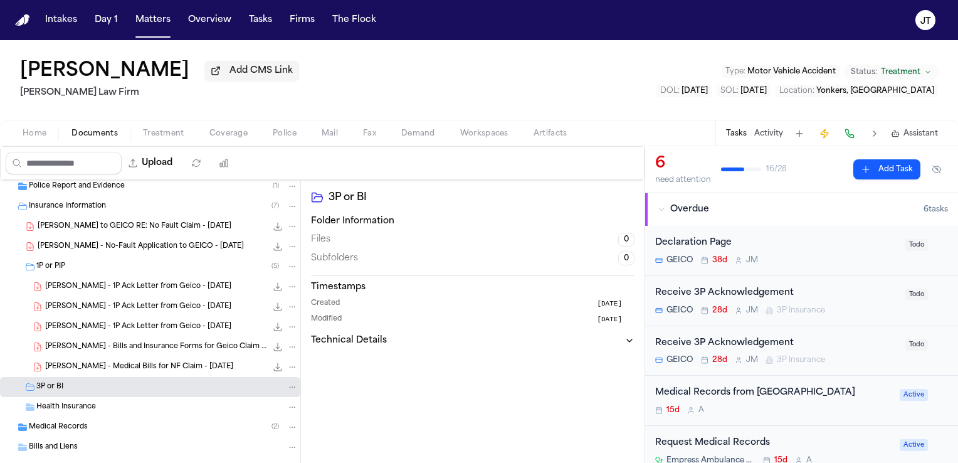
click at [108, 241] on span "C. Portillo - No-Fault Application to GEICO - 7.10.25" at bounding box center [141, 246] width 206 height 11
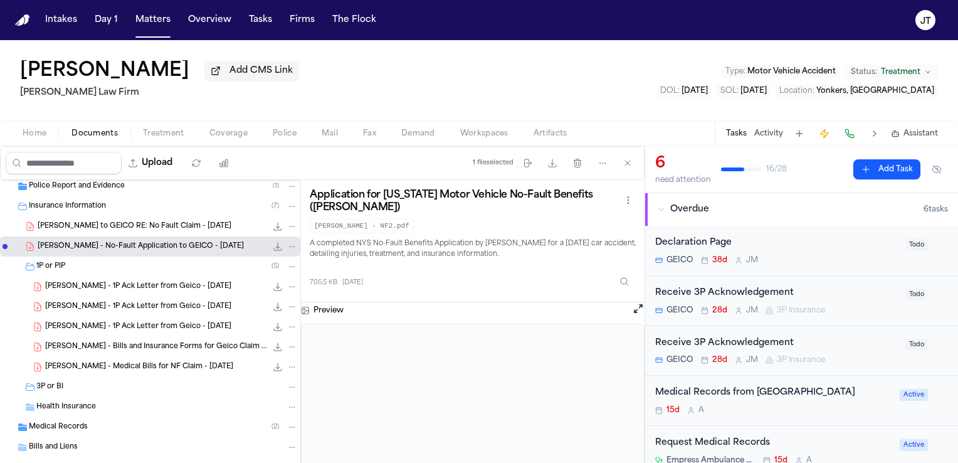
click at [637, 304] on button "Open preview" at bounding box center [638, 308] width 13 height 13
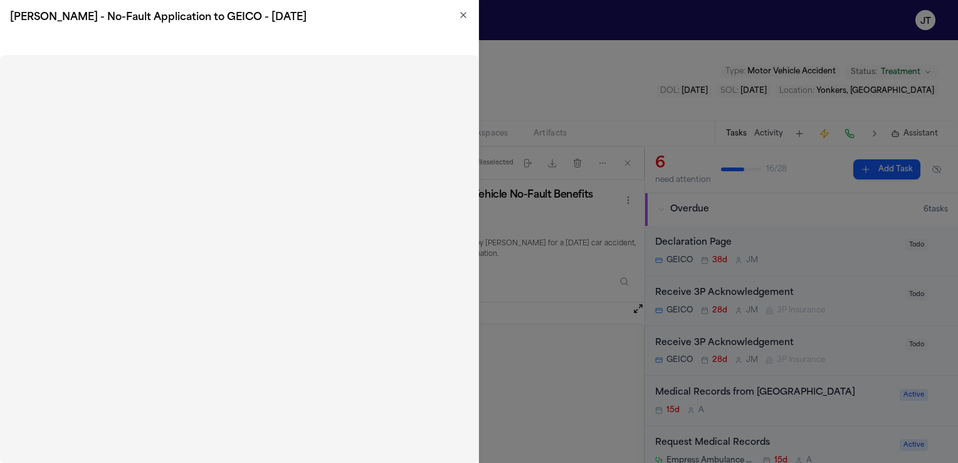
click at [464, 16] on icon "button" at bounding box center [463, 15] width 10 height 10
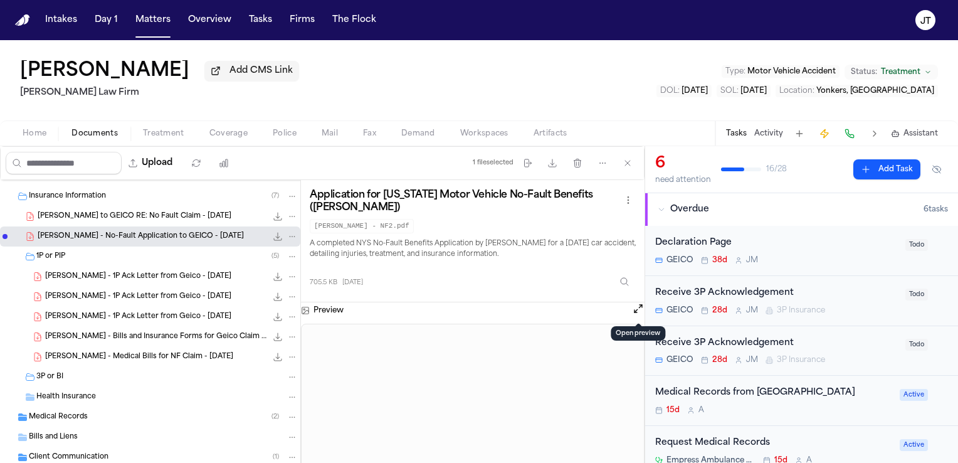
scroll to position [0, 0]
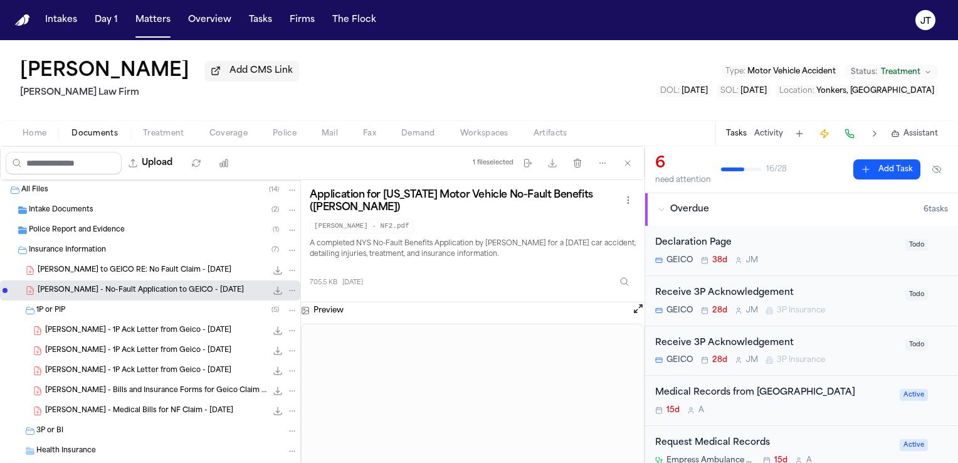
click at [227, 135] on span "Coverage" at bounding box center [228, 133] width 38 height 10
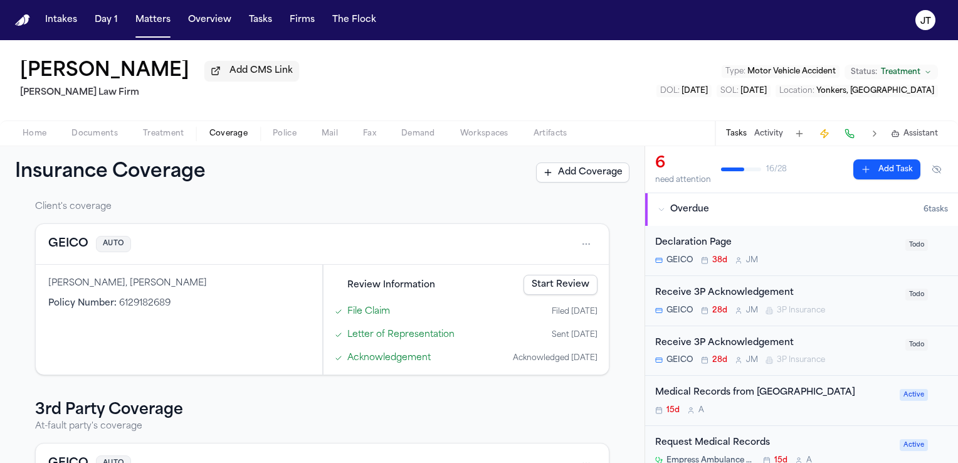
click at [33, 132] on span "Home" at bounding box center [35, 133] width 24 height 10
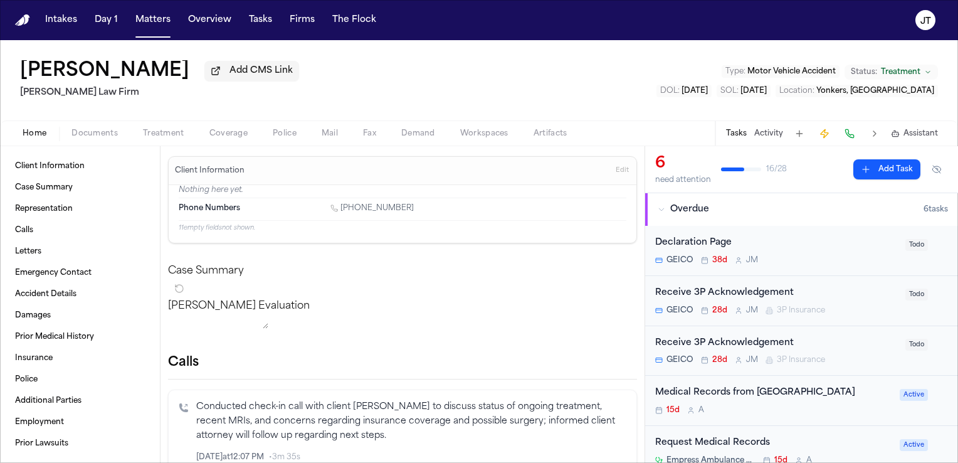
click at [100, 130] on span "Documents" at bounding box center [94, 133] width 46 height 10
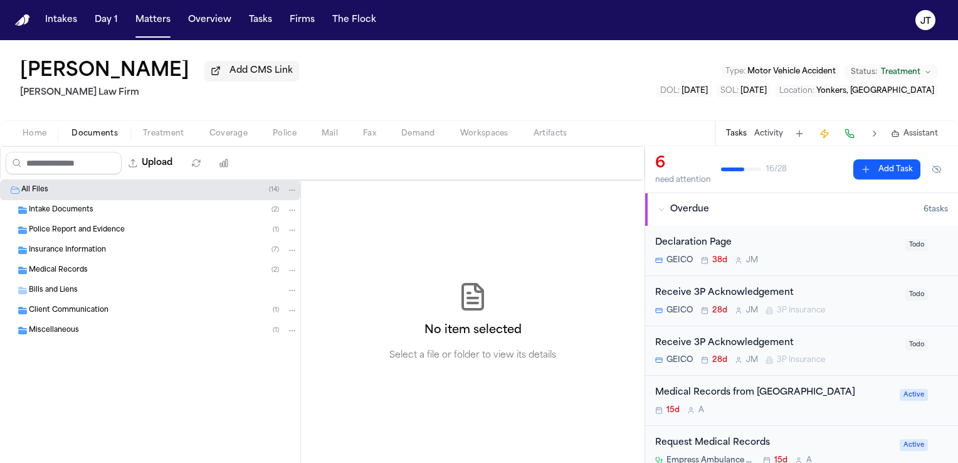
click at [36, 247] on span "Insurance Information" at bounding box center [67, 250] width 77 height 11
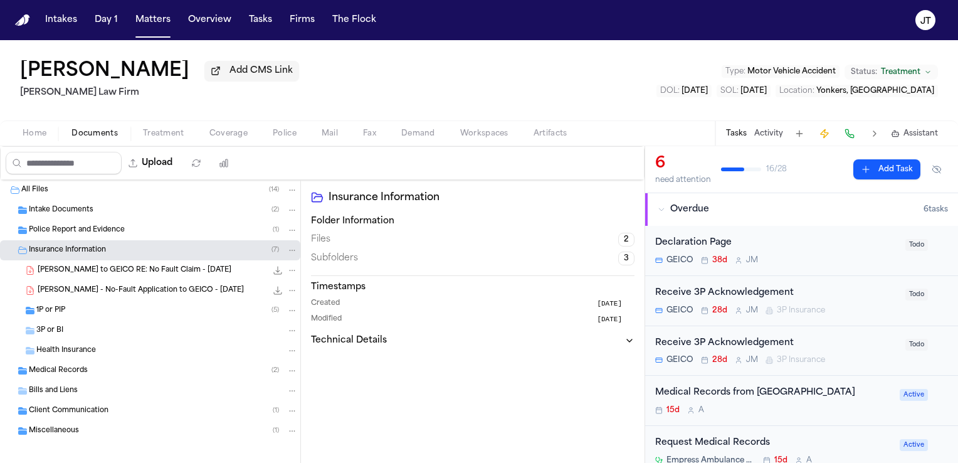
click at [46, 307] on span "1P or PIP" at bounding box center [50, 310] width 29 height 11
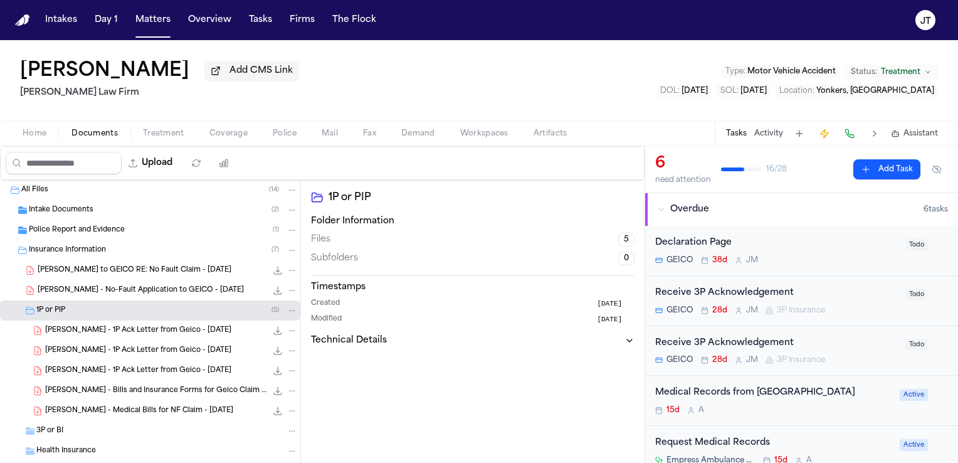
click at [103, 330] on span "C. Portillo - 1P Ack Letter from Geico - 7.20.25" at bounding box center [138, 330] width 186 height 11
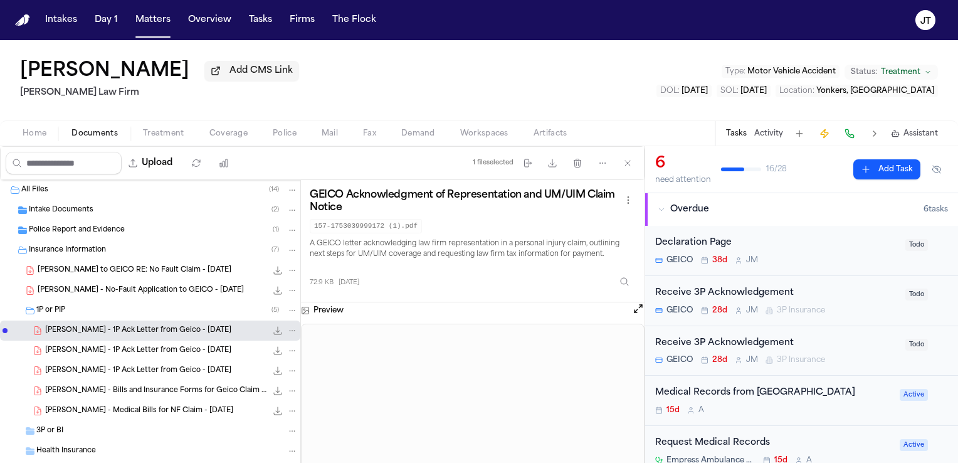
click at [672, 244] on div "Declaration Page" at bounding box center [776, 243] width 243 height 14
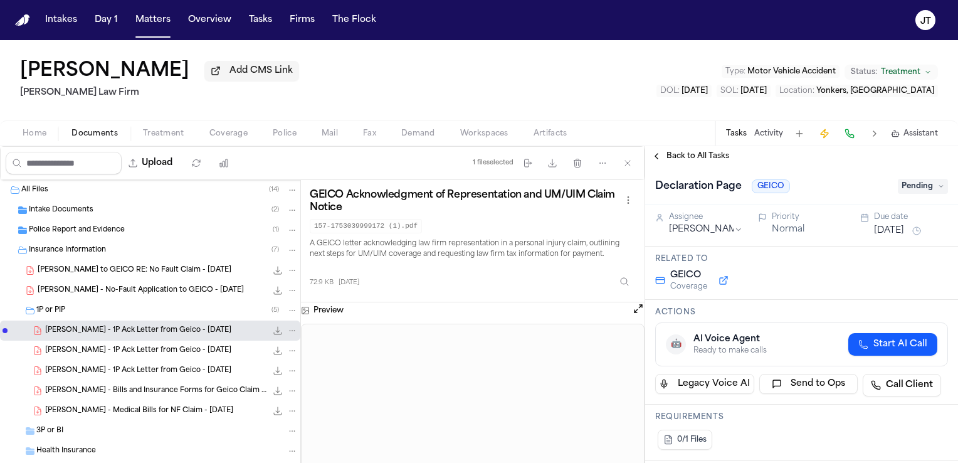
click at [854, 132] on button at bounding box center [849, 134] width 18 height 18
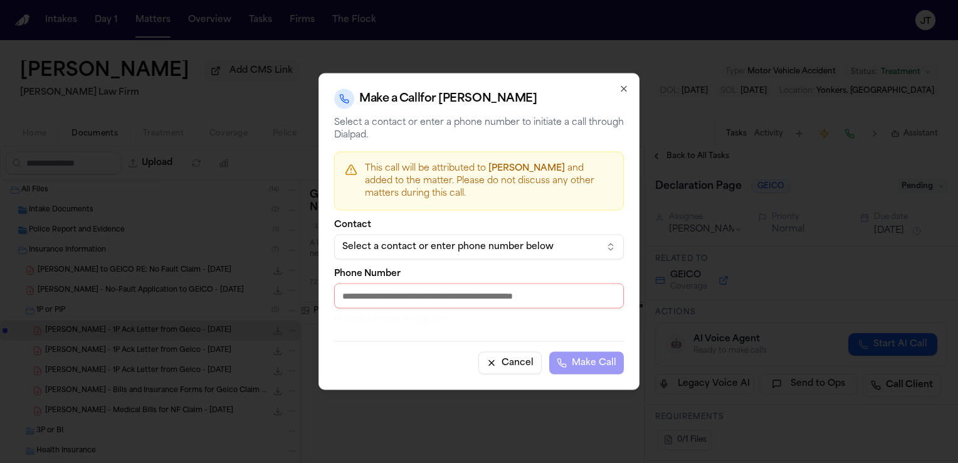
click at [611, 247] on button "Select a contact or enter phone number below" at bounding box center [479, 246] width 290 height 25
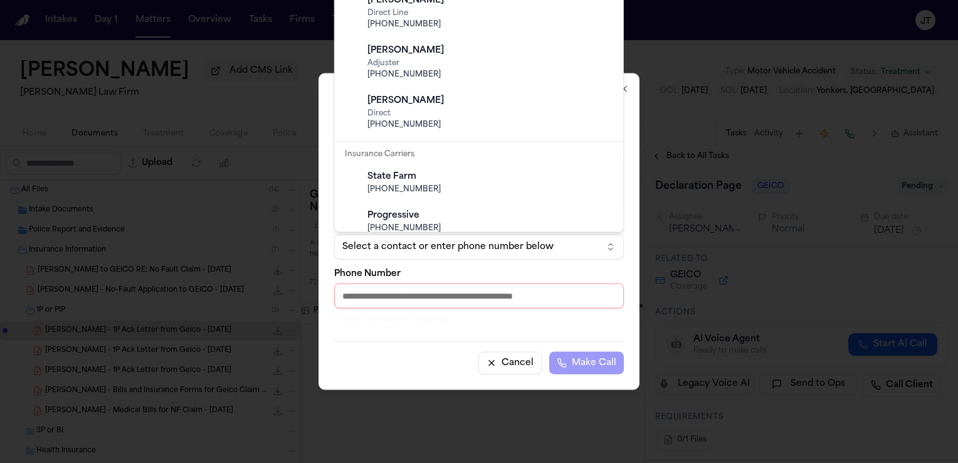
scroll to position [564, 0]
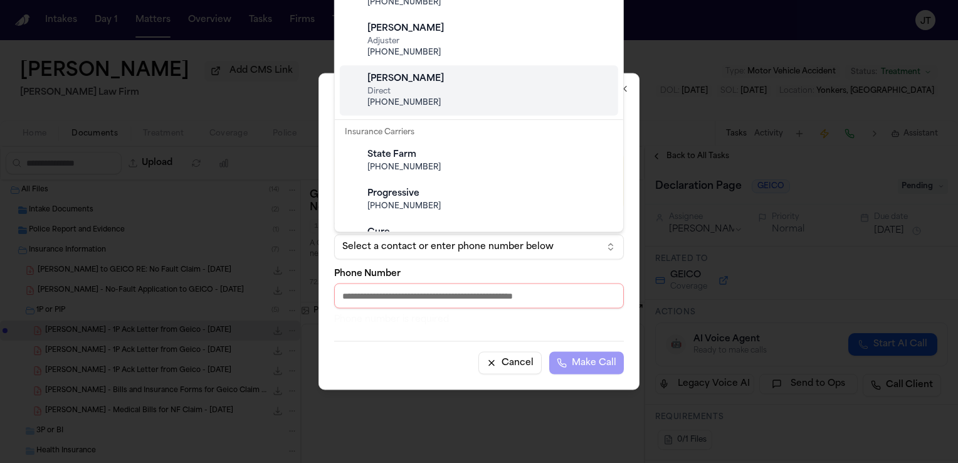
click at [518, 91] on span "Direct" at bounding box center [488, 91] width 243 height 10
type input "**********"
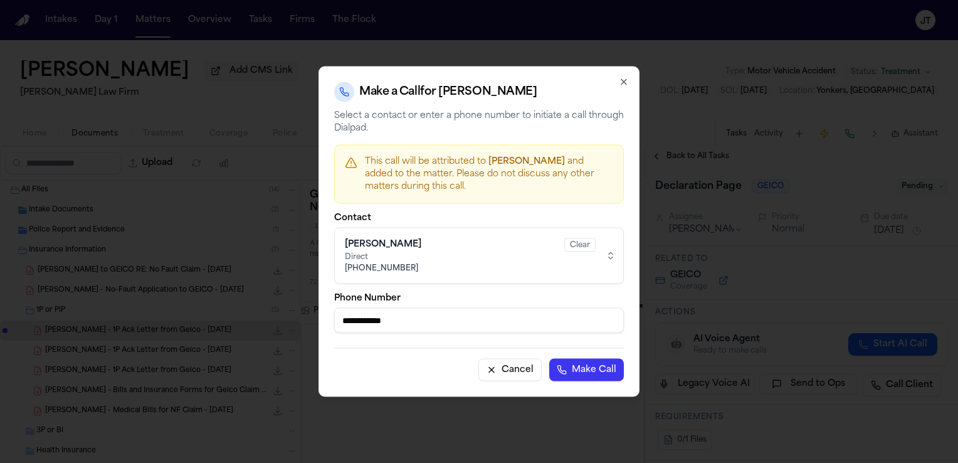
click at [521, 369] on button "Cancel" at bounding box center [509, 369] width 63 height 23
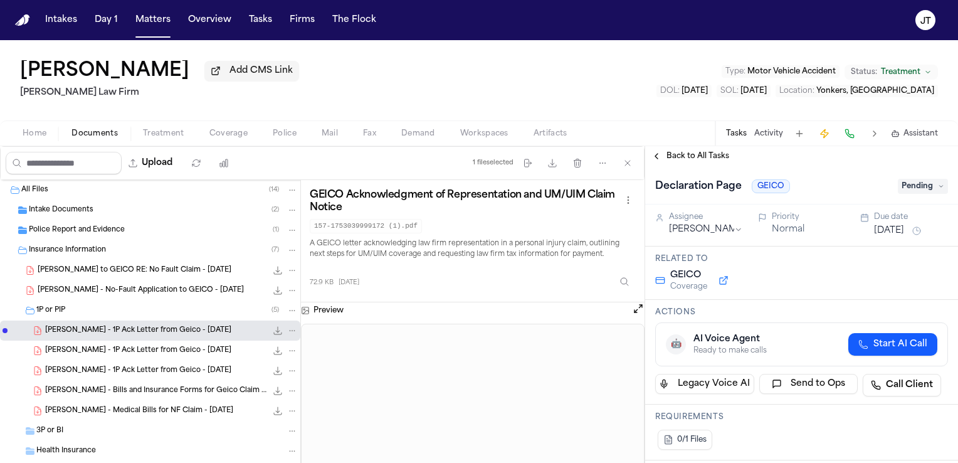
click at [849, 130] on button at bounding box center [849, 134] width 18 height 18
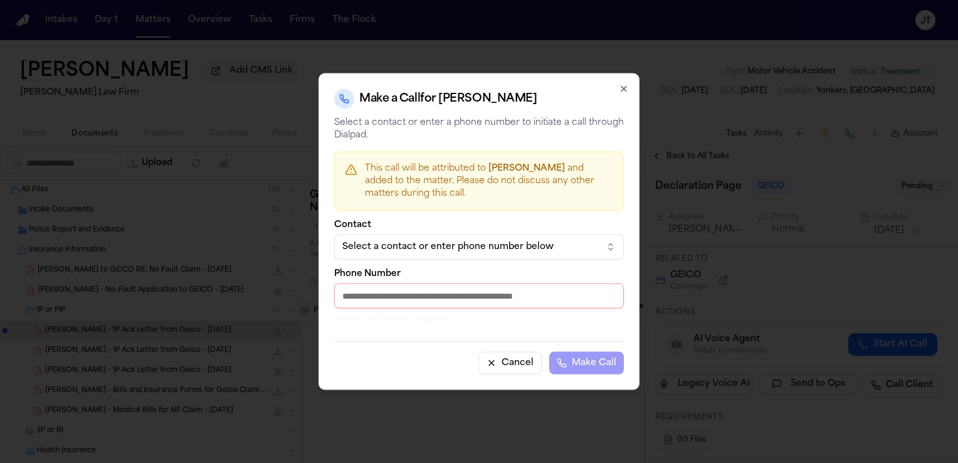
click at [525, 244] on div "Select a contact or enter phone number below" at bounding box center [468, 247] width 253 height 13
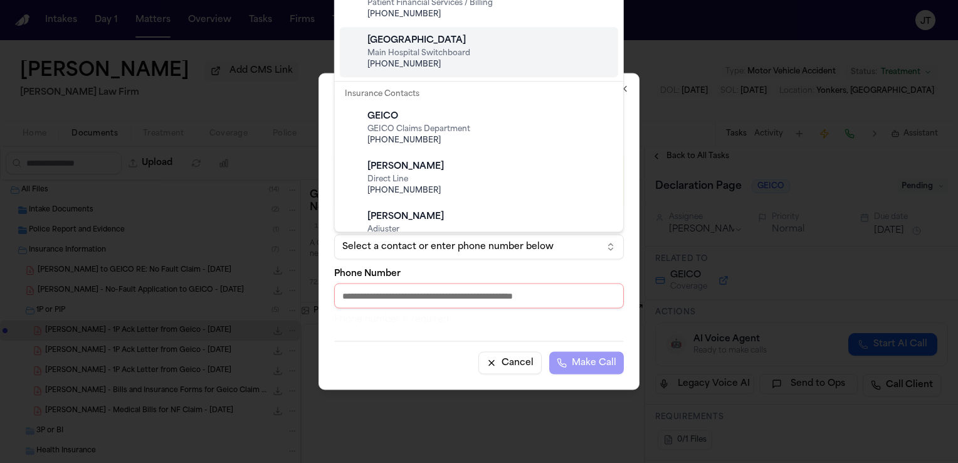
scroll to position [439, 0]
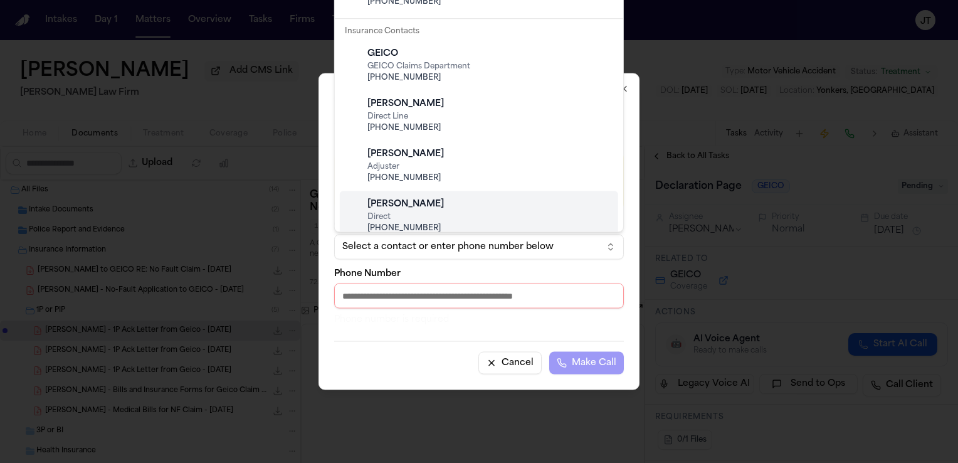
click at [502, 199] on div "Janelle Jeffrey" at bounding box center [488, 204] width 243 height 13
type input "**********"
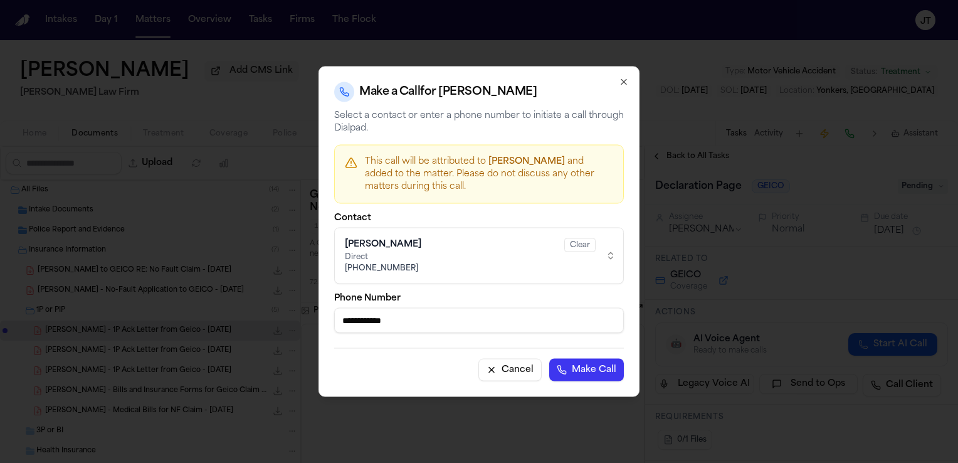
click at [578, 372] on button "Make Call" at bounding box center [586, 369] width 75 height 23
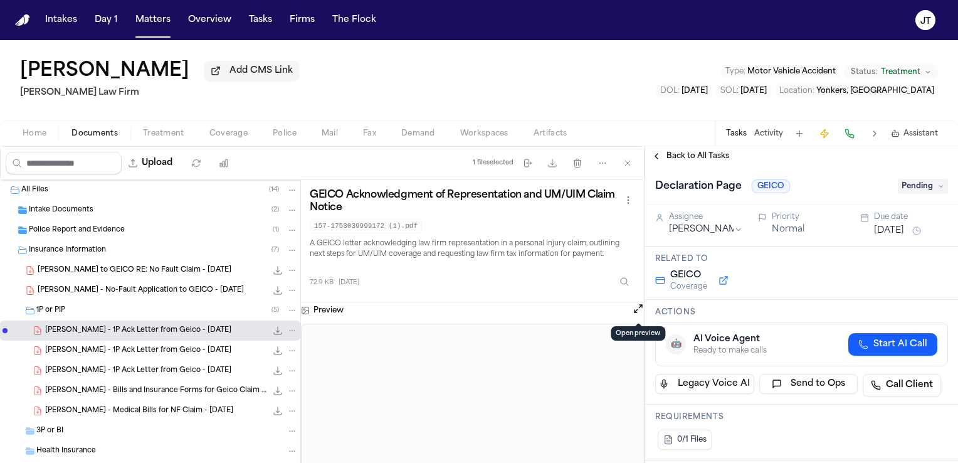
click at [634, 310] on button "Open preview" at bounding box center [638, 308] width 13 height 13
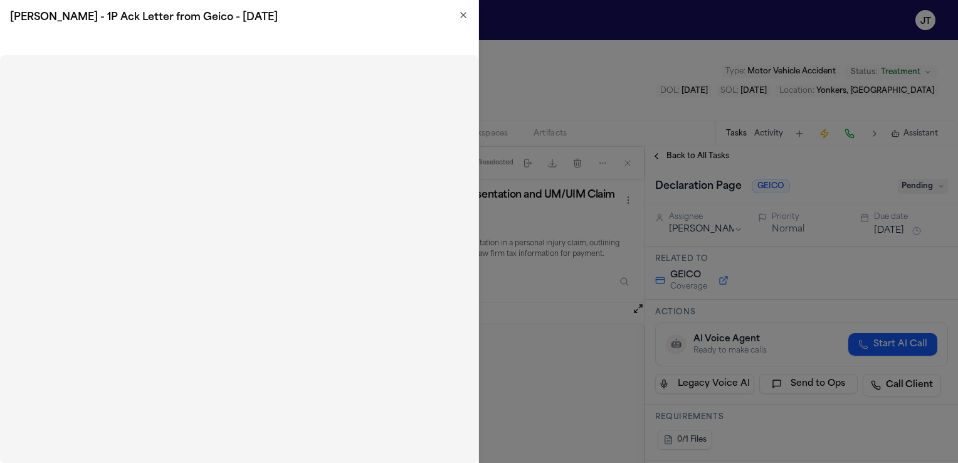
click at [463, 14] on icon "button" at bounding box center [463, 15] width 5 height 5
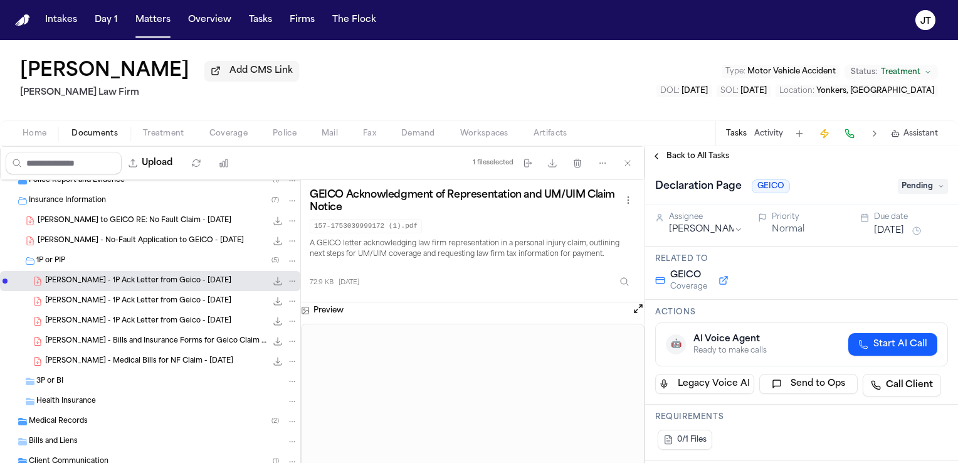
scroll to position [0, 0]
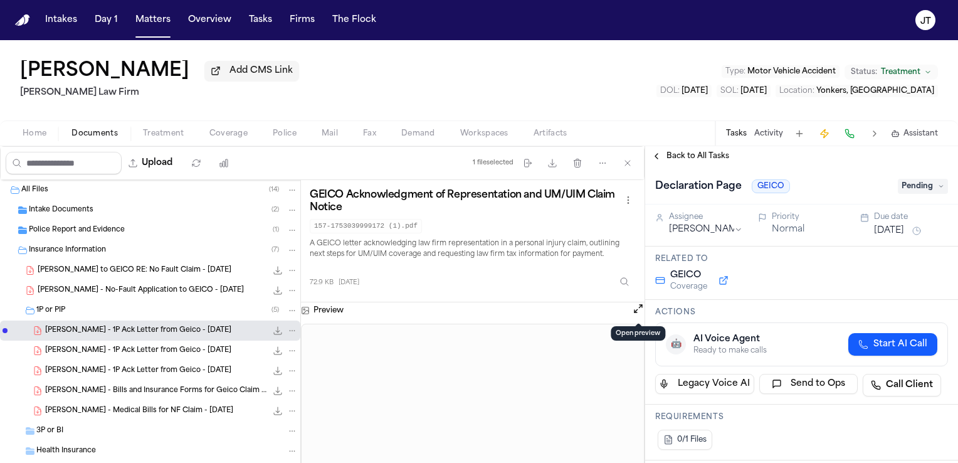
click at [38, 205] on span "Intake Documents" at bounding box center [61, 210] width 65 height 11
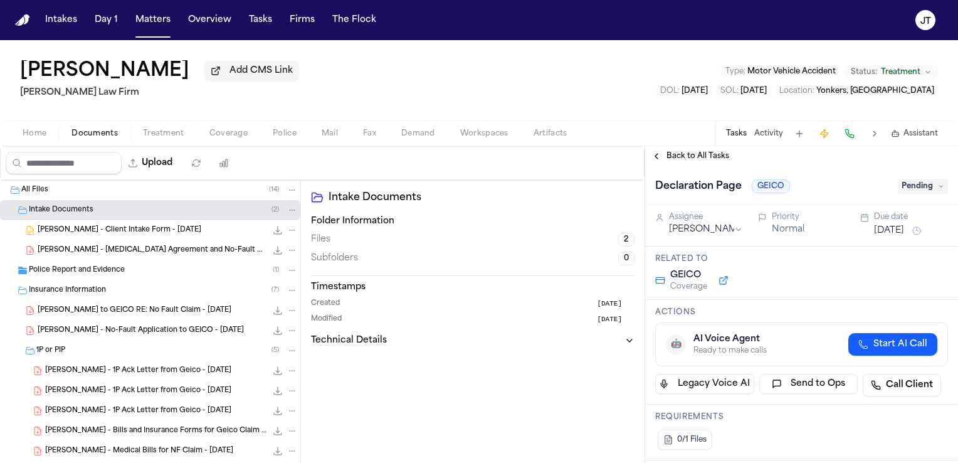
click at [55, 229] on span "C. Portillo - Client Intake Form - 7.10.25" at bounding box center [120, 230] width 164 height 11
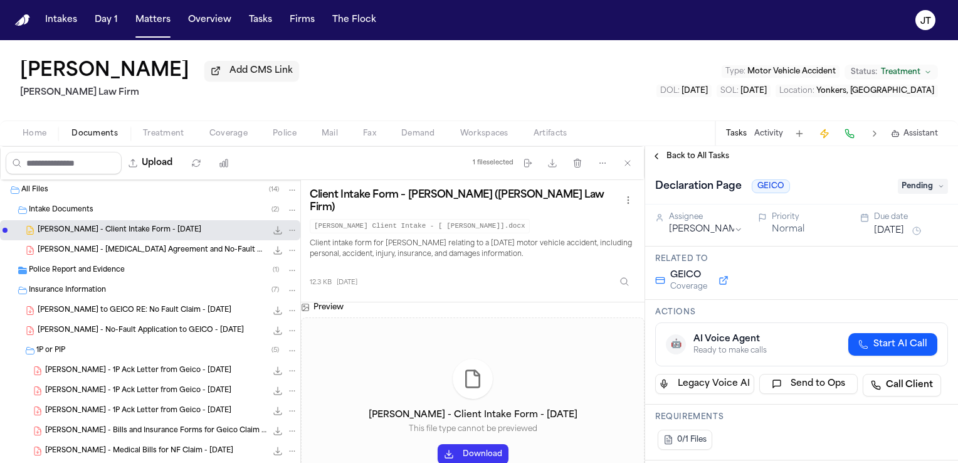
click at [468, 444] on div "C. Portillo - Client Intake Form - 7.10.25 This file type cannot be previewed D…" at bounding box center [472, 411] width 343 height 188
click at [462, 444] on button "Download" at bounding box center [472, 454] width 71 height 20
click at [91, 369] on span "C. Portillo - 1P Ack Letter from Geico - 7.20.25" at bounding box center [138, 370] width 186 height 11
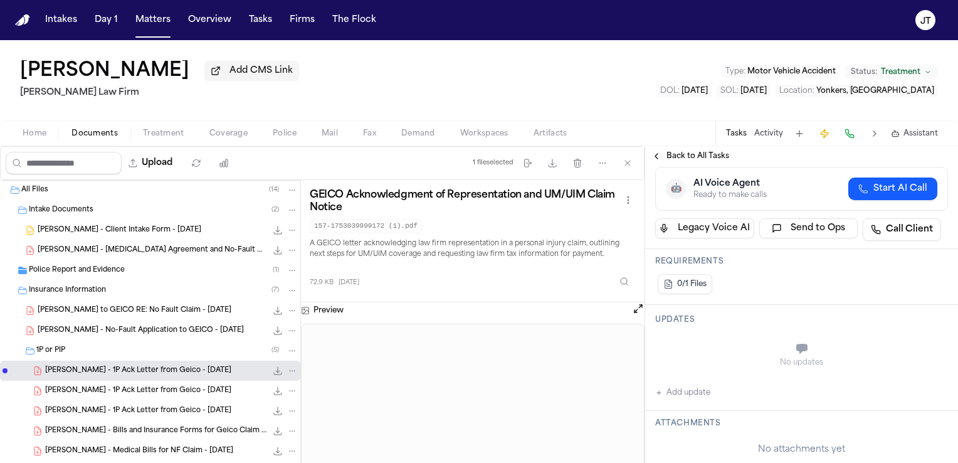
scroll to position [63, 0]
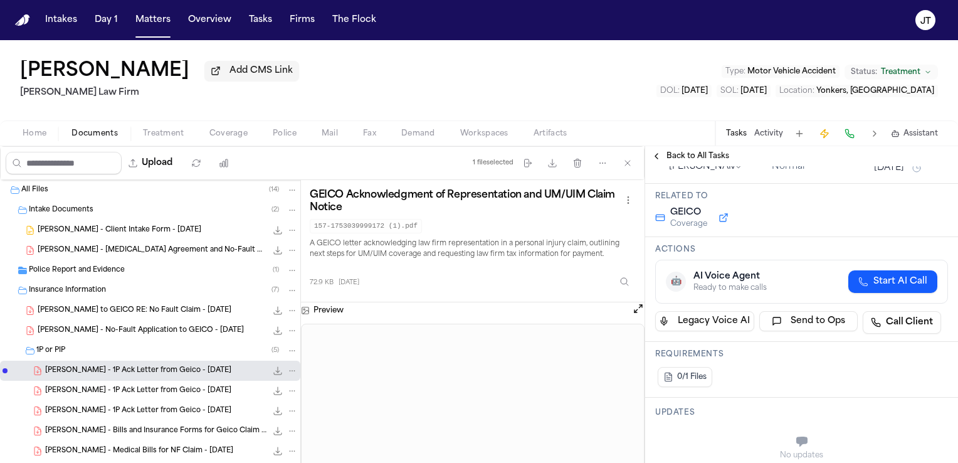
click at [651, 155] on button "Back to All Tasks" at bounding box center [690, 156] width 90 height 10
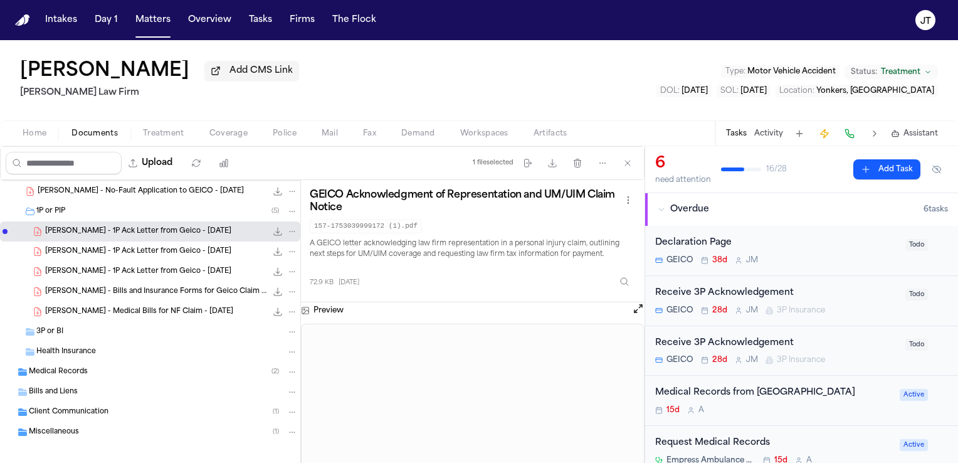
scroll to position [147, 0]
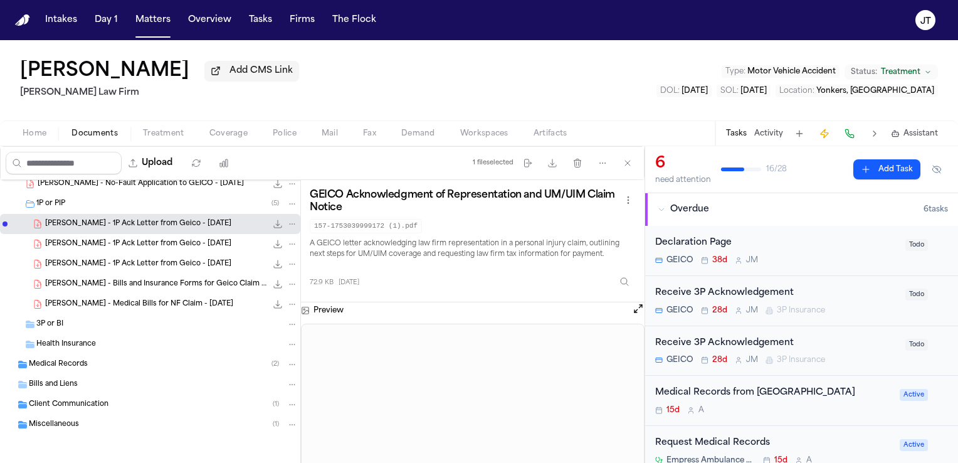
click at [36, 321] on span "3P or BI" at bounding box center [49, 324] width 27 height 11
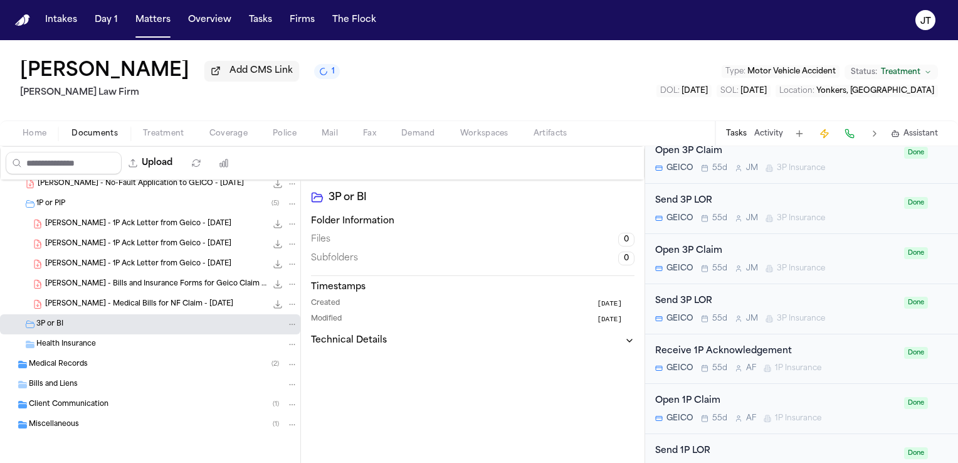
scroll to position [627, 0]
click at [224, 135] on span "Coverage" at bounding box center [228, 133] width 38 height 10
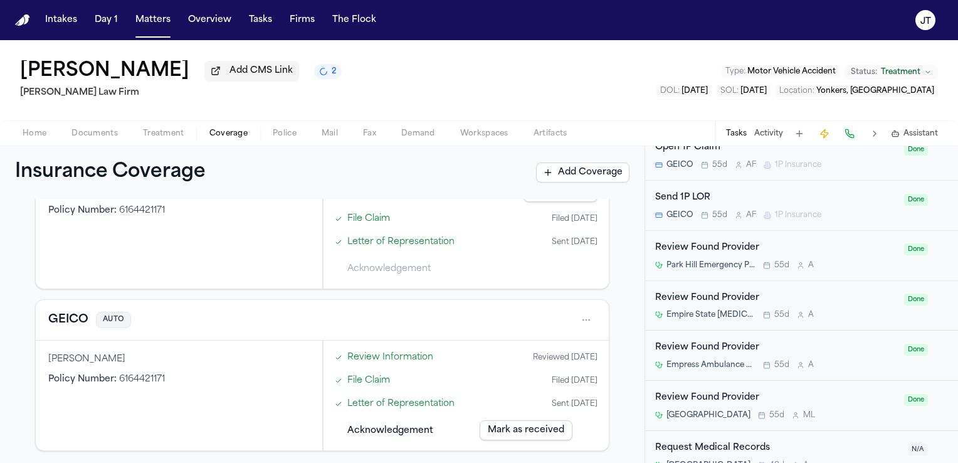
scroll to position [347, 0]
